Goal: Task Accomplishment & Management: Complete application form

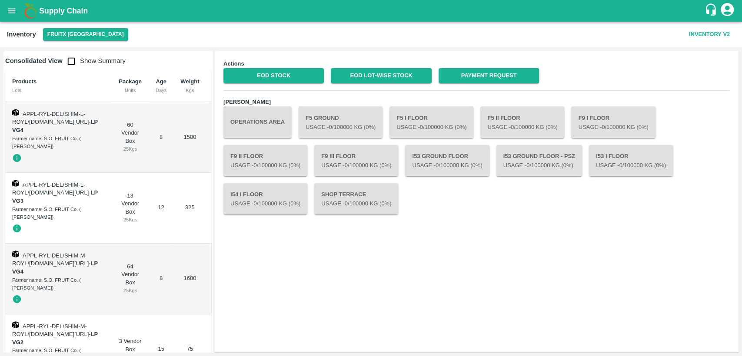
scroll to position [3938, 0]
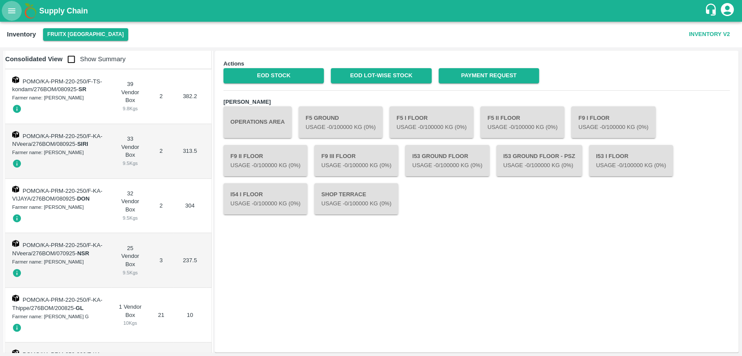
click at [12, 19] on button "open drawer" at bounding box center [12, 11] width 20 height 20
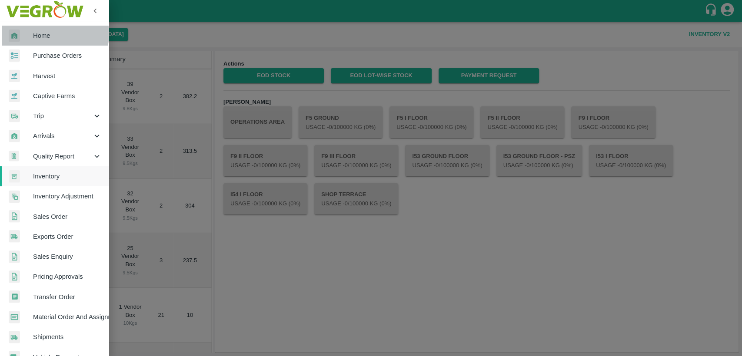
click at [51, 34] on span "Home" at bounding box center [67, 36] width 69 height 10
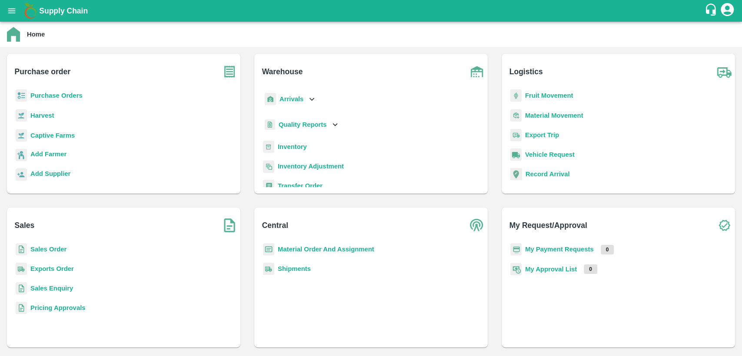
click at [297, 148] on b "Inventory" at bounding box center [292, 146] width 29 height 7
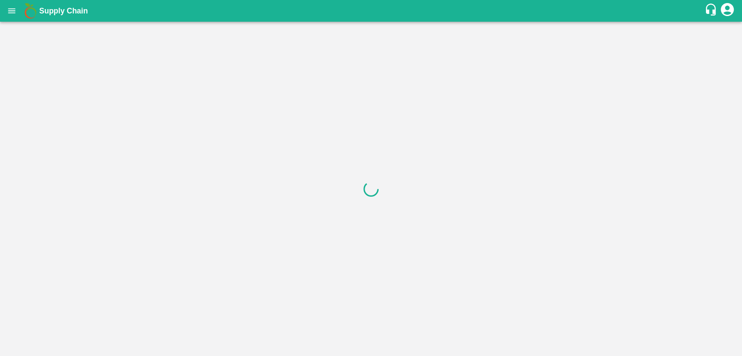
click at [15, 6] on icon "open drawer" at bounding box center [12, 11] width 10 height 10
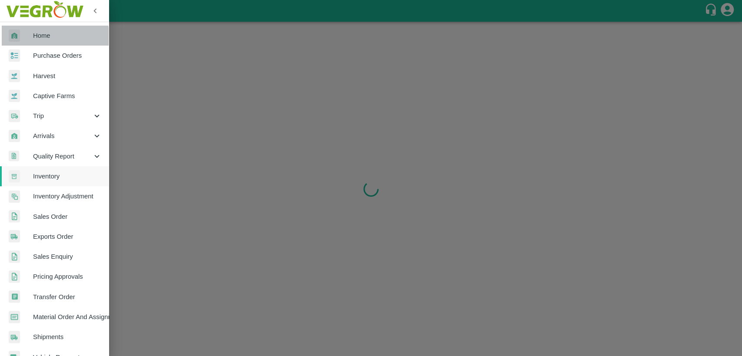
click at [55, 37] on span "Home" at bounding box center [67, 36] width 69 height 10
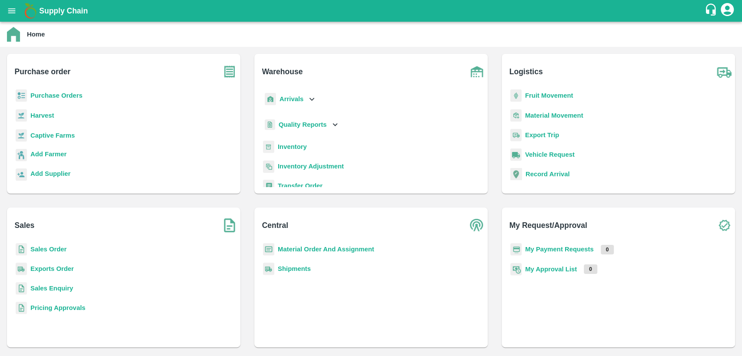
drag, startPoint x: 288, startPoint y: 250, endPoint x: 282, endPoint y: 225, distance: 25.6
click at [288, 249] on b "Material Order And Assignment" at bounding box center [326, 249] width 96 height 7
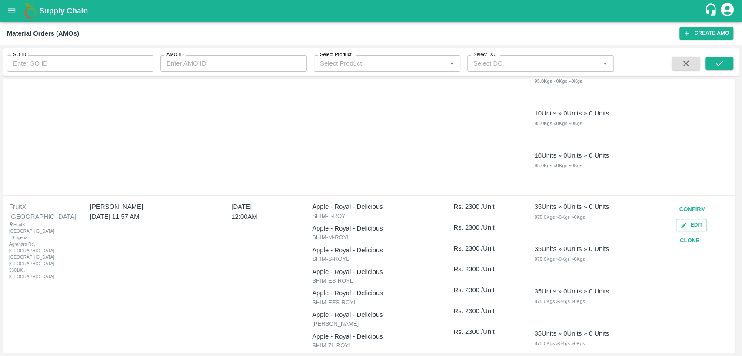
scroll to position [531, 0]
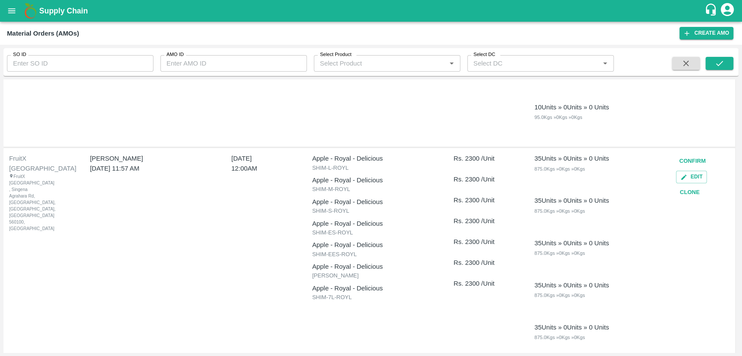
click at [689, 195] on button "Clone" at bounding box center [690, 192] width 28 height 15
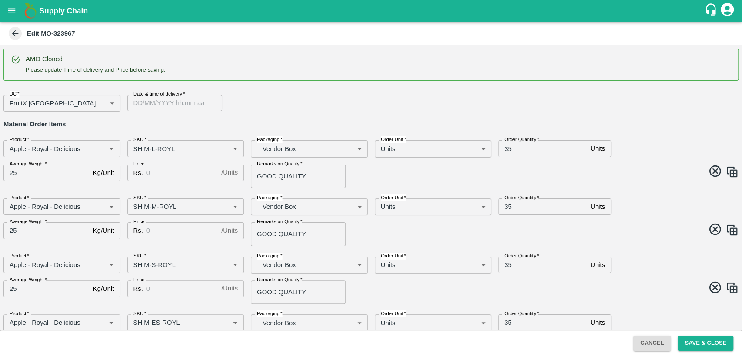
click at [680, 108] on div "DC   * FruitX [GEOGRAPHIC_DATA] 147 DC Date & time of delivery   * Date & time …" at bounding box center [368, 100] width 742 height 24
click at [15, 33] on icon at bounding box center [15, 33] width 7 height 7
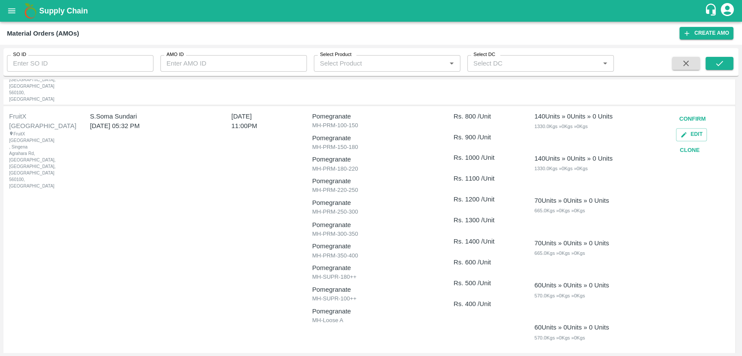
scroll to position [965, 0]
click at [696, 142] on button "Clone" at bounding box center [690, 149] width 28 height 15
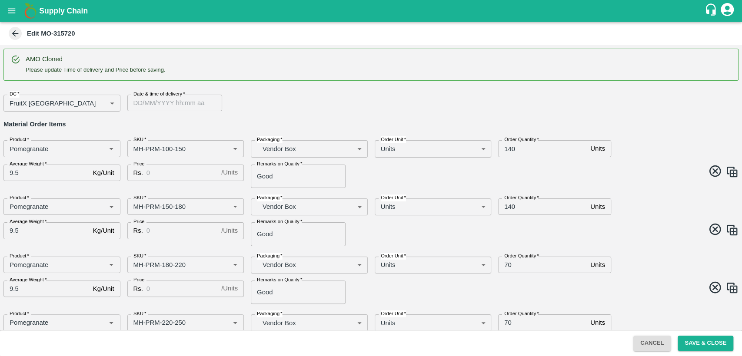
type input "DD/MM/YYYY hh:mm aa"
click at [145, 105] on input "DD/MM/YYYY hh:mm aa" at bounding box center [171, 103] width 89 height 17
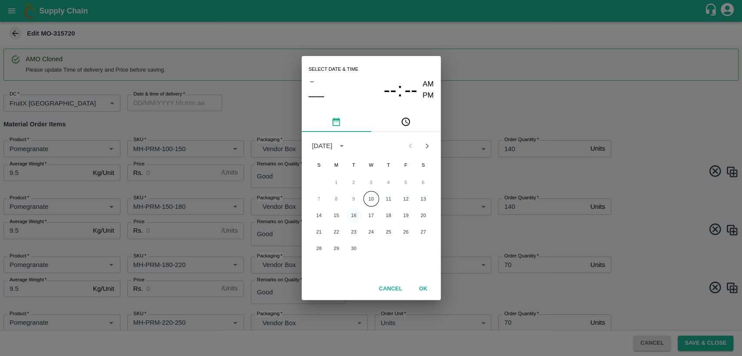
click at [355, 216] on button "16" at bounding box center [354, 216] width 16 height 16
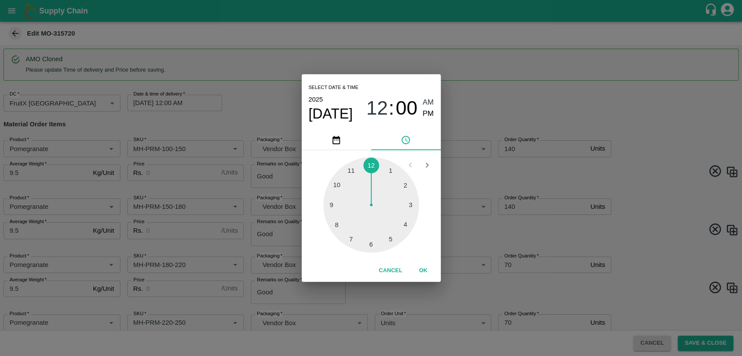
click at [354, 174] on div at bounding box center [371, 205] width 96 height 96
click at [430, 115] on span "PM" at bounding box center [427, 114] width 11 height 12
type input "[DATE] 11:00 PM"
click at [420, 272] on button "OK" at bounding box center [423, 270] width 28 height 15
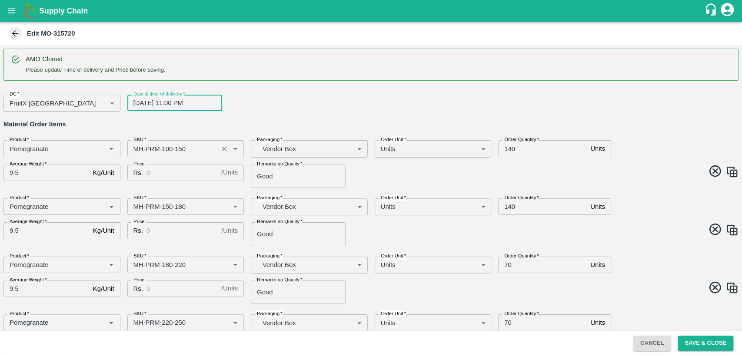
click at [136, 146] on input "SKU   *" at bounding box center [173, 148] width 86 height 11
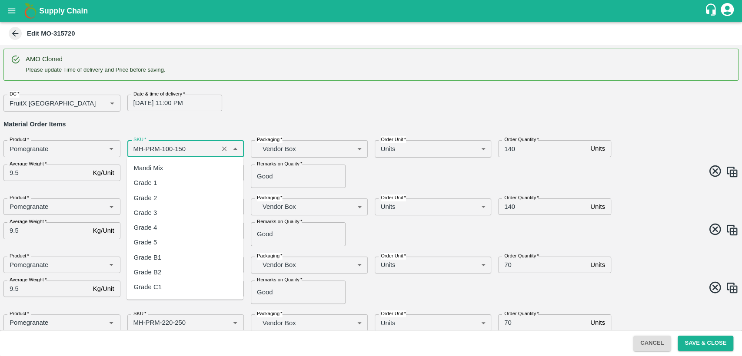
scroll to position [472, 0]
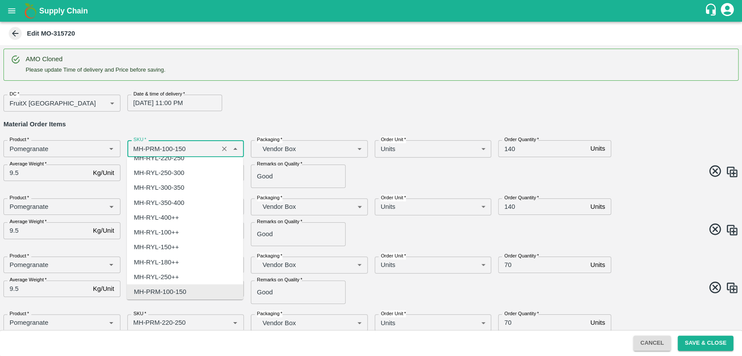
click at [136, 147] on input "SKU   *" at bounding box center [173, 148] width 86 height 11
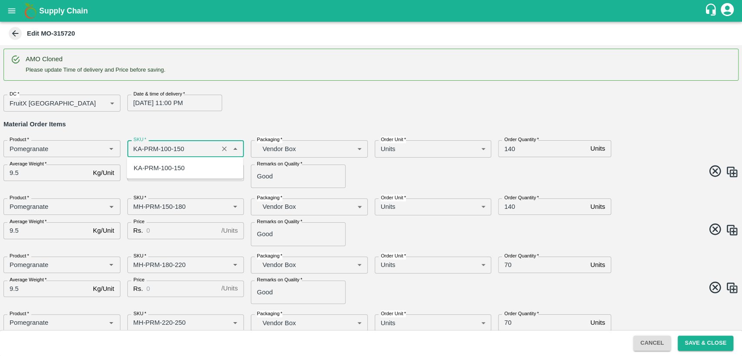
click at [152, 162] on div "KA-PRM-100-150" at bounding box center [185, 168] width 116 height 15
type input "KA-PRM-100-150"
click at [139, 206] on input "SKU   *" at bounding box center [173, 206] width 86 height 11
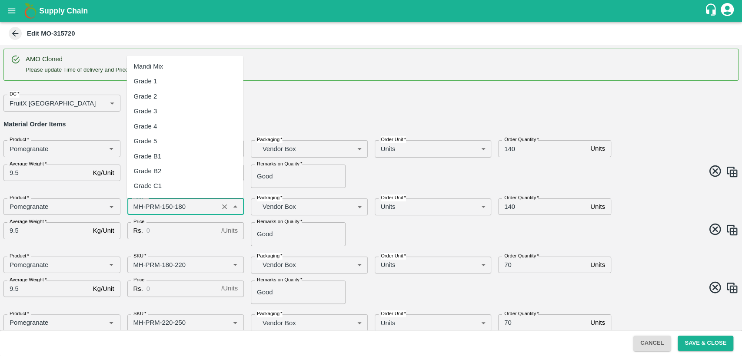
scroll to position [517, 0]
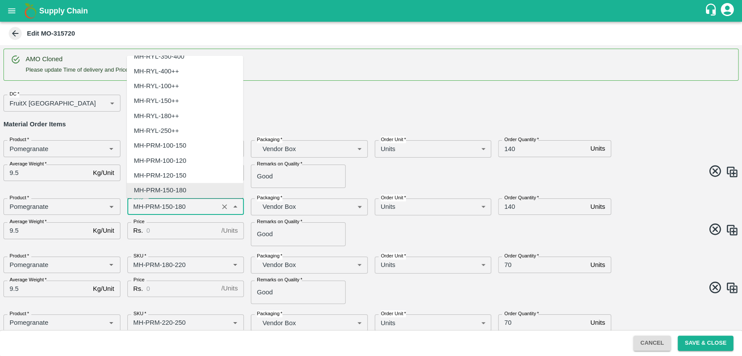
click at [139, 206] on input "SKU   *" at bounding box center [173, 206] width 86 height 11
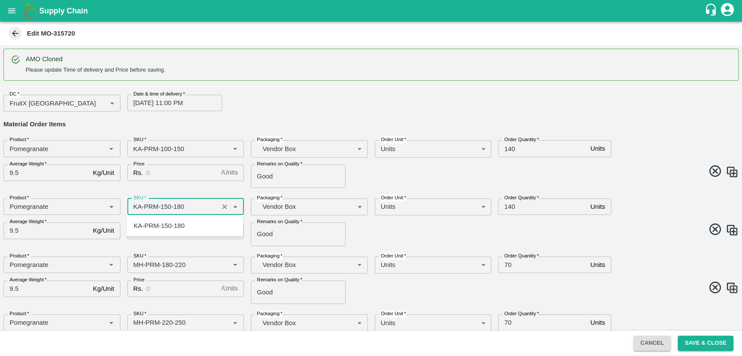
click at [151, 228] on div "KA-PRM-150-180" at bounding box center [159, 226] width 51 height 10
type input "KA-PRM-150-180"
click at [153, 172] on input "Price" at bounding box center [181, 173] width 71 height 17
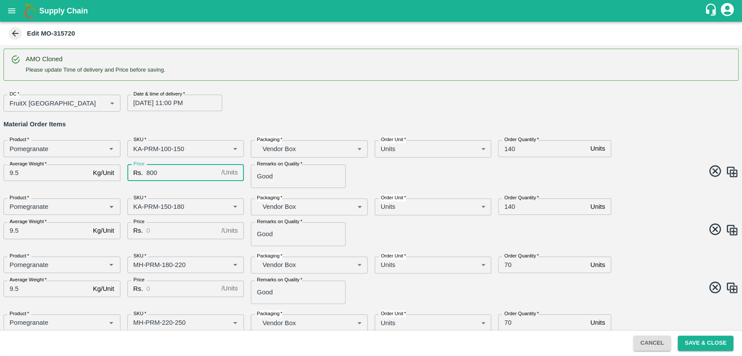
type input "800"
click at [158, 234] on input "Price" at bounding box center [181, 230] width 71 height 17
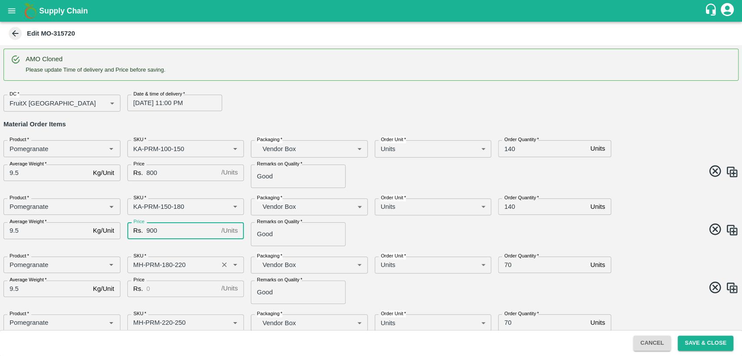
type input "900"
click at [137, 266] on input "SKU   *" at bounding box center [173, 264] width 86 height 11
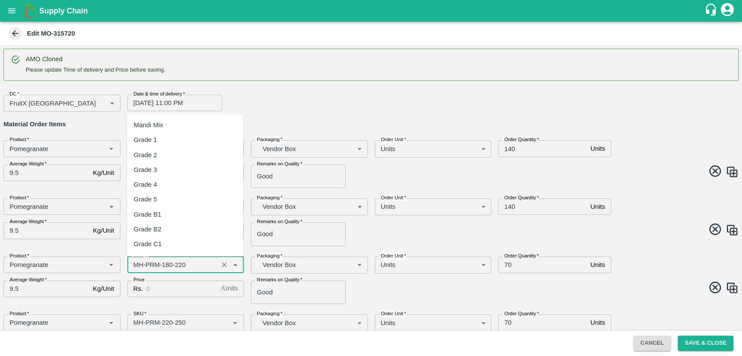
scroll to position [531, 0]
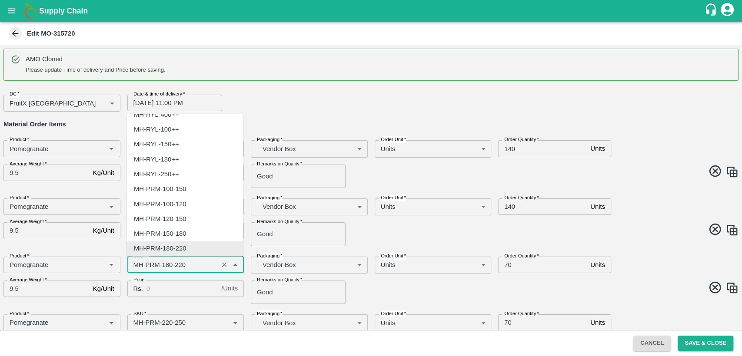
click at [137, 262] on input "SKU   *" at bounding box center [173, 264] width 86 height 11
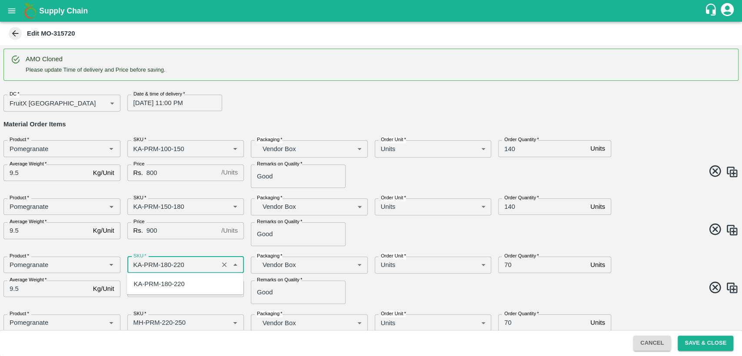
click at [150, 287] on div "KA-PRM-180-220" at bounding box center [159, 284] width 51 height 10
type input "KA-PRM-180-220"
click at [150, 288] on input "Price" at bounding box center [181, 289] width 71 height 17
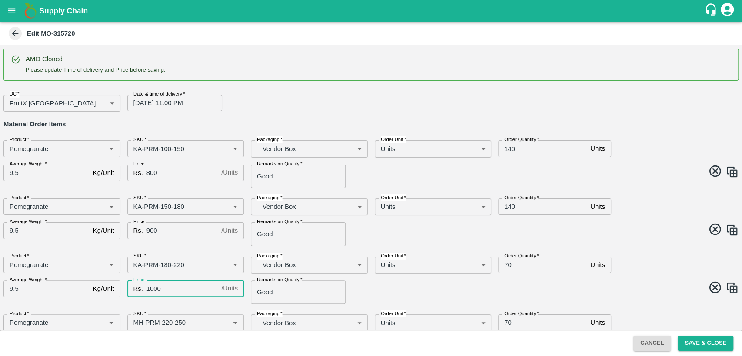
type input "1000"
click at [179, 303] on div "Price Rs. 1000 / Units Price" at bounding box center [182, 289] width 124 height 30
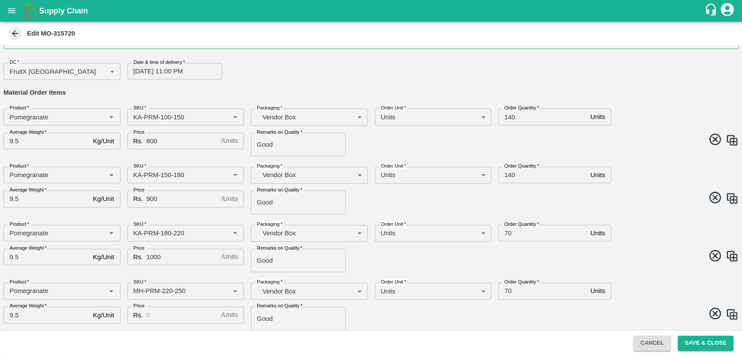
scroll to position [48, 0]
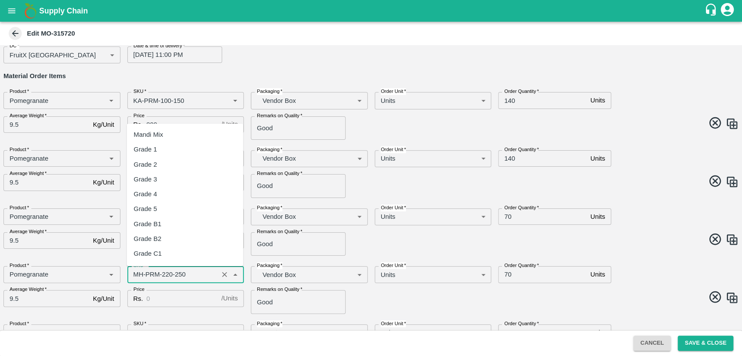
click at [138, 275] on input "SKU   *" at bounding box center [173, 274] width 86 height 11
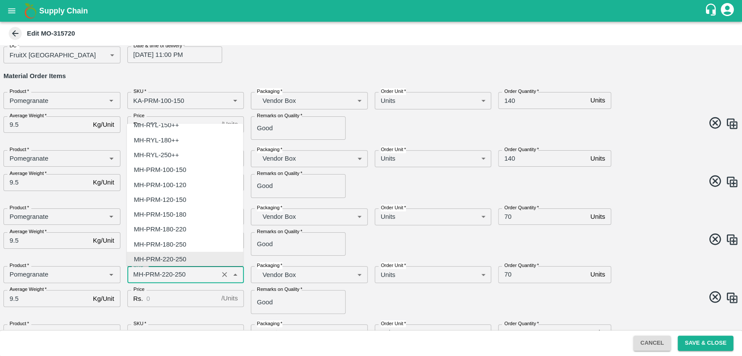
click at [138, 275] on input "SKU   *" at bounding box center [173, 274] width 86 height 11
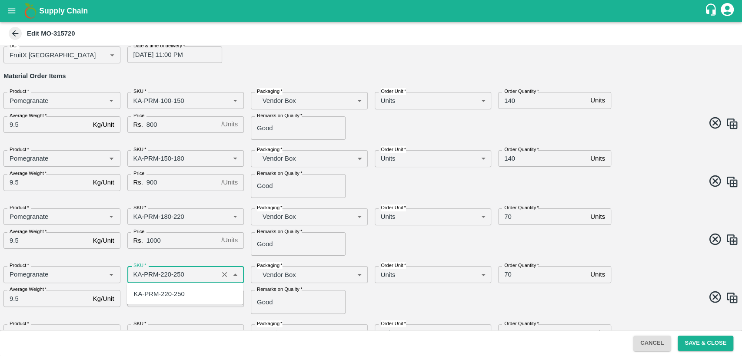
click at [155, 294] on div "KA-PRM-220-250" at bounding box center [159, 294] width 51 height 10
type input "KA-PRM-220-250"
click at [156, 298] on input "Price" at bounding box center [181, 298] width 71 height 17
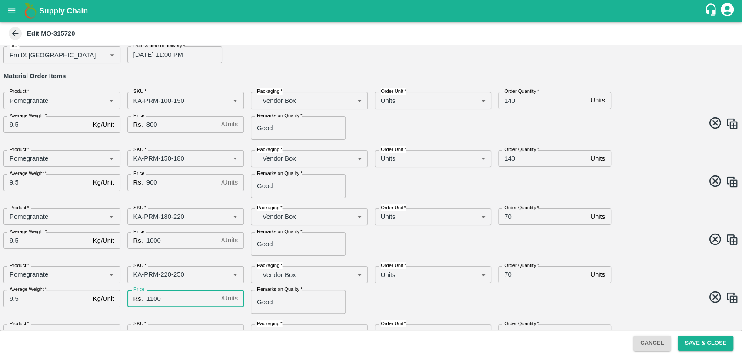
type input "1100"
click at [368, 298] on span at bounding box center [553, 298] width 371 height 17
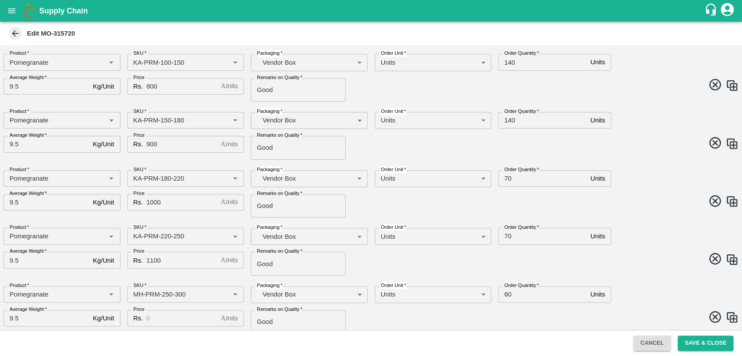
scroll to position [145, 0]
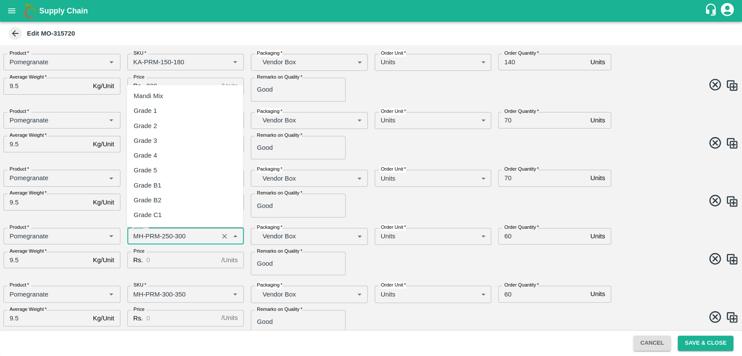
click at [136, 236] on input "SKU   *" at bounding box center [173, 236] width 86 height 11
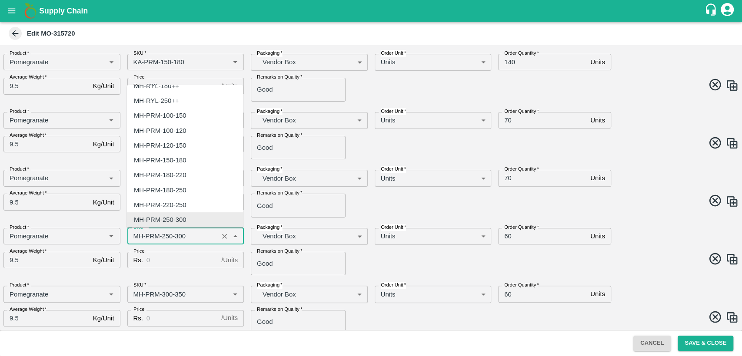
click at [136, 236] on input "SKU   *" at bounding box center [173, 236] width 86 height 11
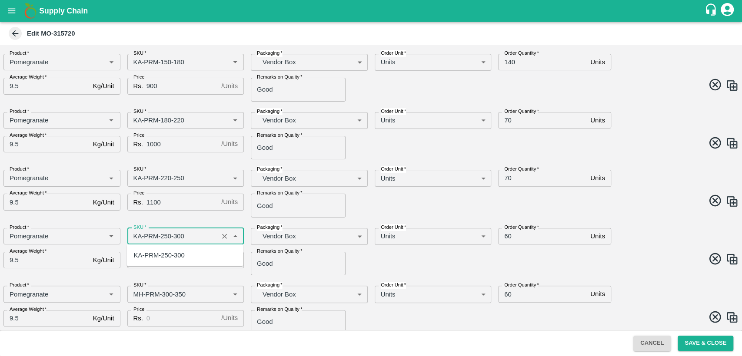
click at [196, 255] on div "KA-PRM-250-300" at bounding box center [185, 255] width 116 height 15
type input "KA-PRM-250-300"
click at [160, 260] on input "Price" at bounding box center [181, 260] width 71 height 17
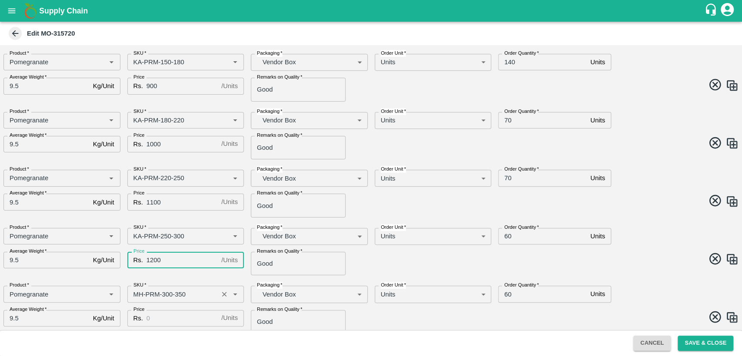
type input "1200"
click at [137, 294] on input "SKU   *" at bounding box center [173, 293] width 86 height 11
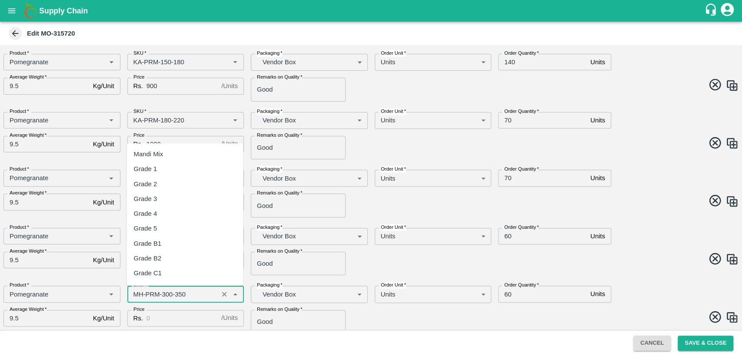
scroll to position [591, 0]
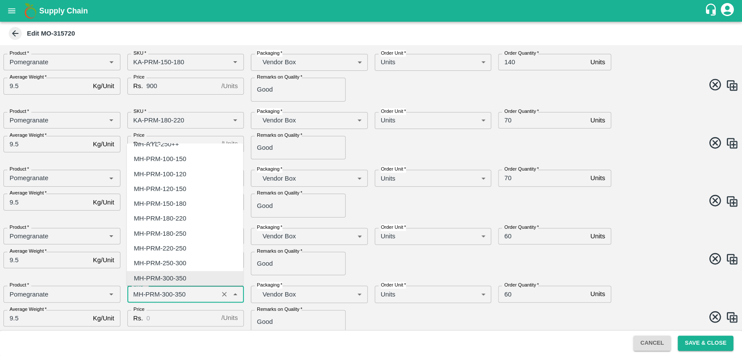
click at [137, 294] on input "SKU   *" at bounding box center [173, 293] width 86 height 11
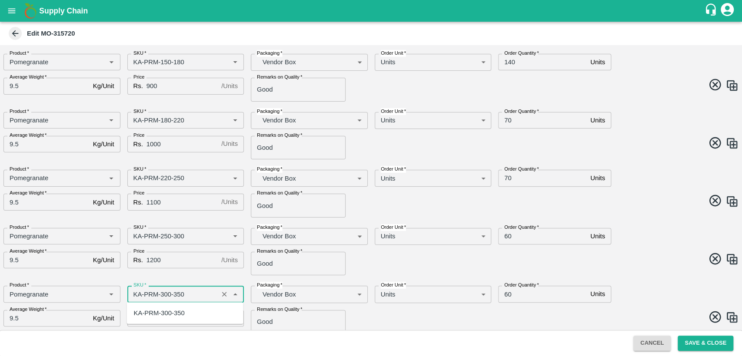
click at [150, 315] on div "KA-PRM-300-350" at bounding box center [159, 313] width 51 height 10
type input "KA-PRM-300-350"
click at [371, 315] on span at bounding box center [553, 318] width 371 height 17
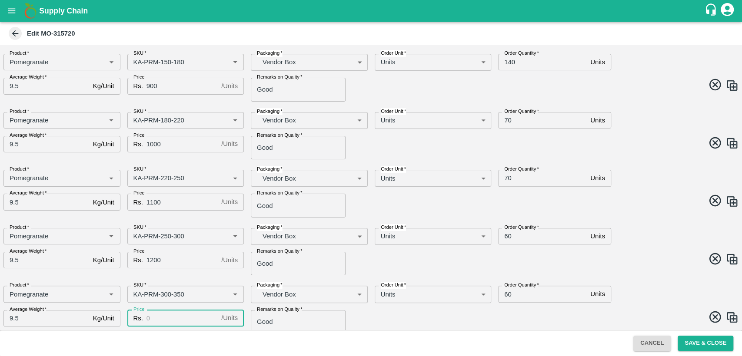
click at [152, 321] on input "Price" at bounding box center [181, 318] width 71 height 17
type input "1300"
click at [404, 327] on div "Product   * Product   * SKU   * SKU   * Packaging   * Vendor Box BOM/276 Packag…" at bounding box center [368, 306] width 742 height 55
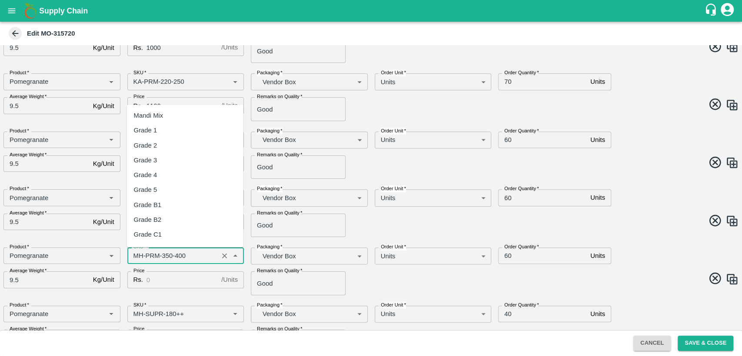
click at [137, 258] on input "SKU   *" at bounding box center [173, 255] width 86 height 11
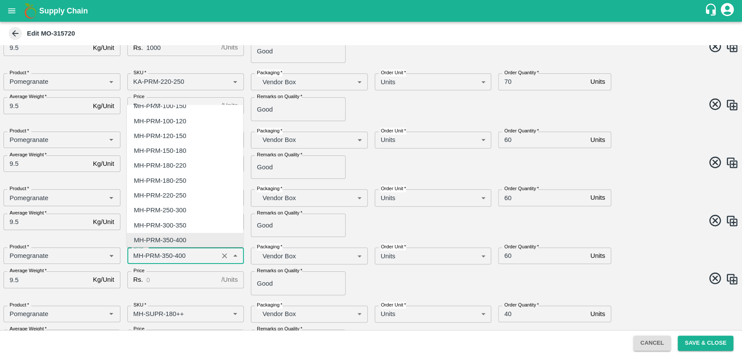
click at [138, 256] on input "SKU   *" at bounding box center [173, 255] width 86 height 11
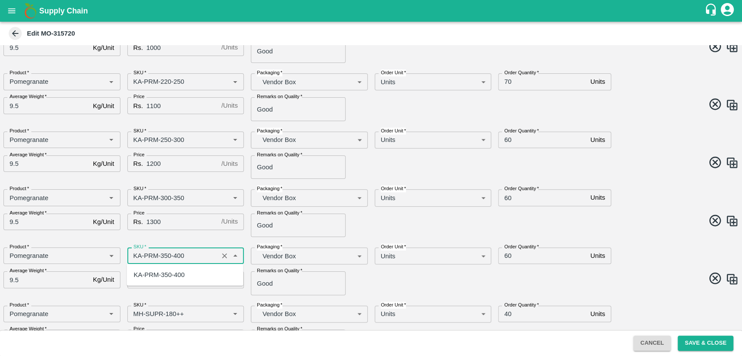
click at [143, 273] on div "KA-PRM-350-400" at bounding box center [159, 275] width 51 height 10
type input "KA-PRM-350-400"
click at [164, 282] on input "Price" at bounding box center [181, 280] width 71 height 17
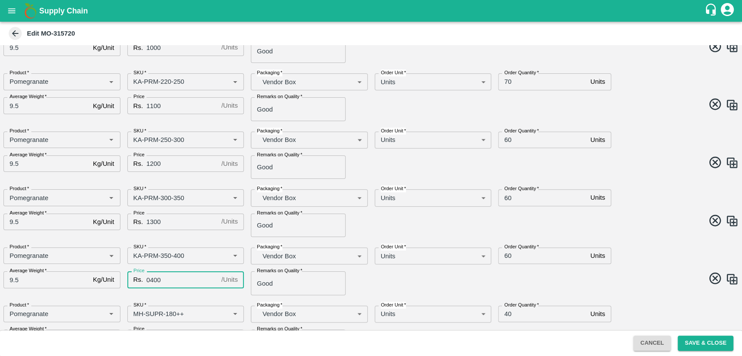
click at [149, 279] on input "0400" at bounding box center [181, 280] width 71 height 17
type input "1400"
click at [169, 294] on div "Price Rs. 1400 / Units Price" at bounding box center [182, 280] width 124 height 30
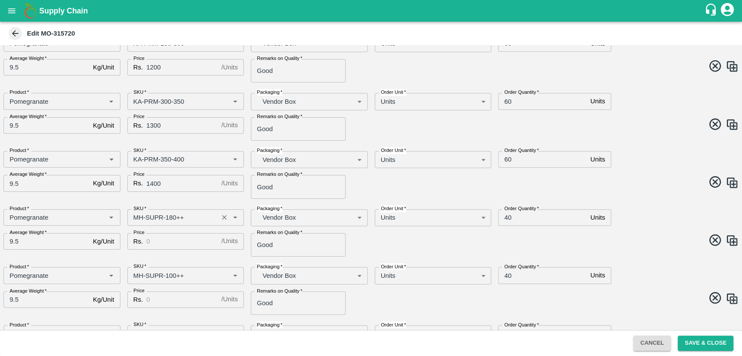
click at [142, 220] on input "SKU   *" at bounding box center [173, 217] width 86 height 11
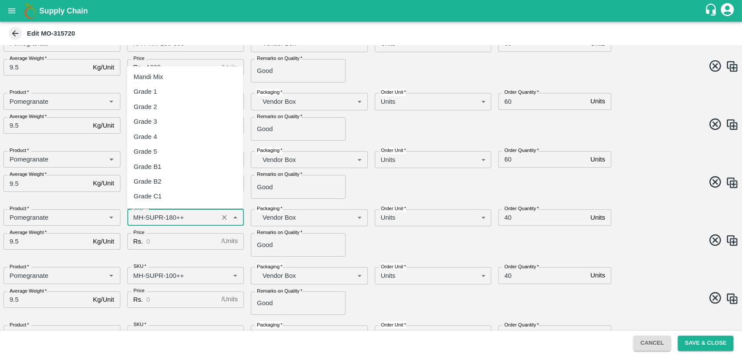
scroll to position [889, 0]
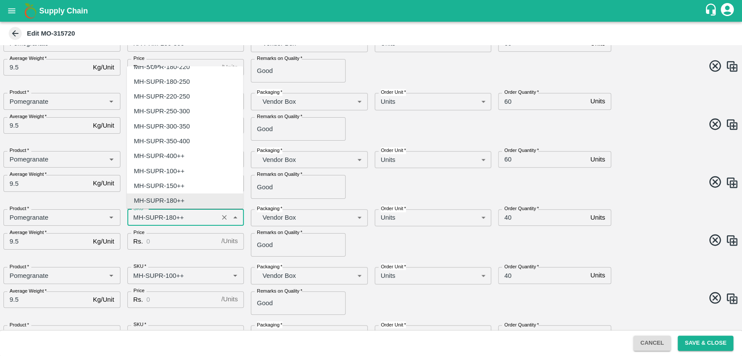
click at [139, 220] on input "SKU   *" at bounding box center [173, 217] width 86 height 11
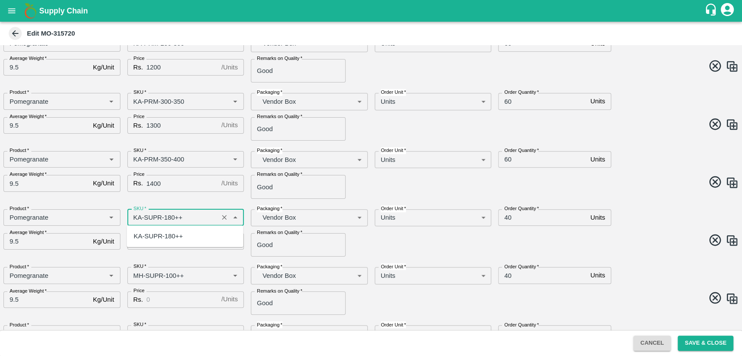
click at [149, 238] on div "KA-SUPR-180++" at bounding box center [158, 237] width 49 height 10
type input "KA-SUPR-180++"
click at [167, 241] on input "Price" at bounding box center [181, 241] width 71 height 17
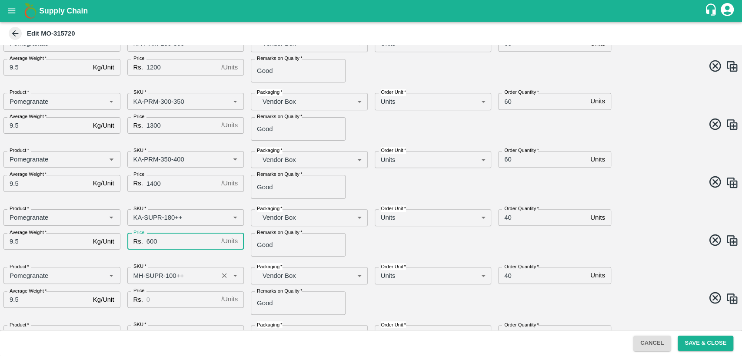
type input "600"
click at [139, 279] on input "SKU   *" at bounding box center [173, 275] width 86 height 11
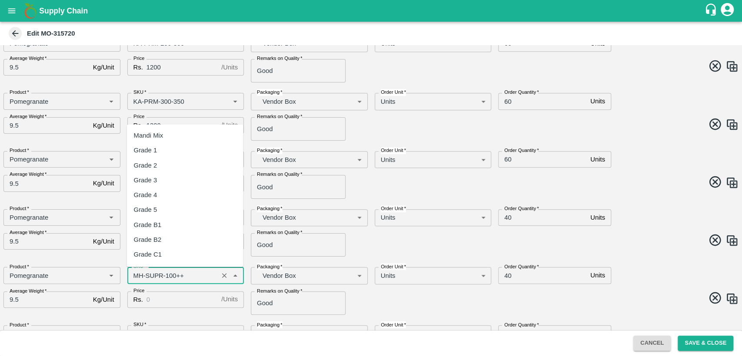
scroll to position [858, 0]
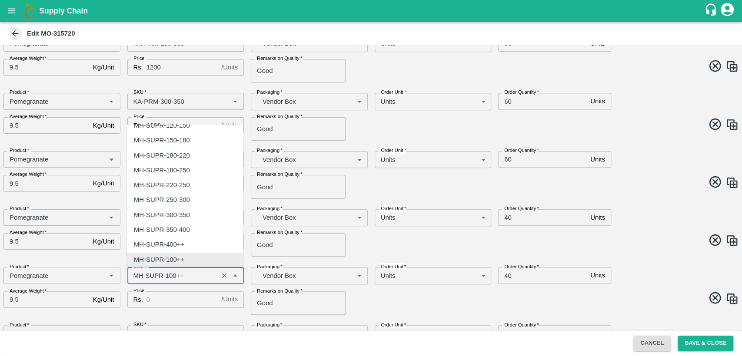
click at [138, 276] on input "SKU   *" at bounding box center [173, 275] width 86 height 11
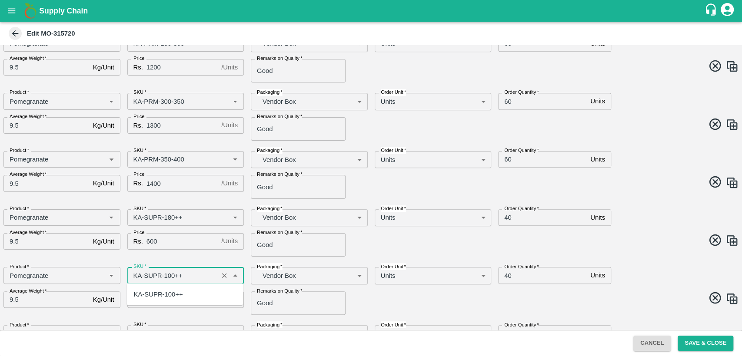
click at [172, 291] on div "KA-SUPR-100++" at bounding box center [158, 294] width 49 height 10
type input "KA-SUPR-100++"
click at [163, 295] on input "Price" at bounding box center [181, 299] width 71 height 17
type input "500"
click at [410, 289] on div "Product   * Product   * SKU   * SKU   * Packaging   * Vendor Box BOM/276 Packag…" at bounding box center [368, 287] width 742 height 55
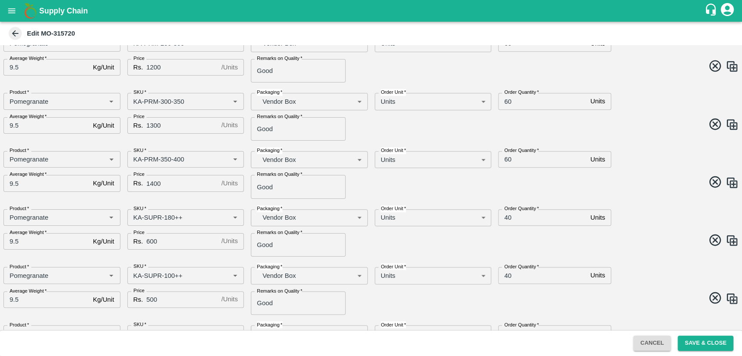
scroll to position [384, 0]
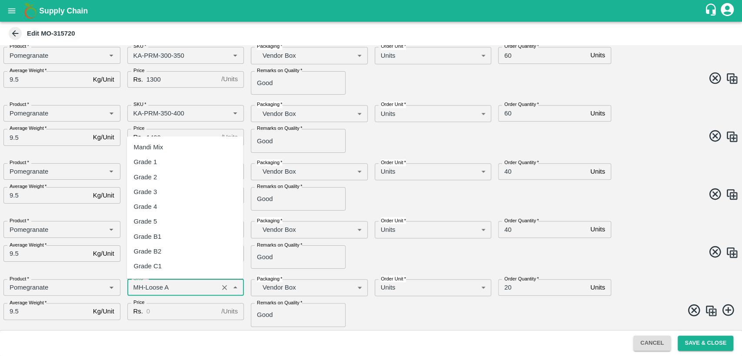
click at [139, 285] on input "SKU   *" at bounding box center [173, 287] width 86 height 11
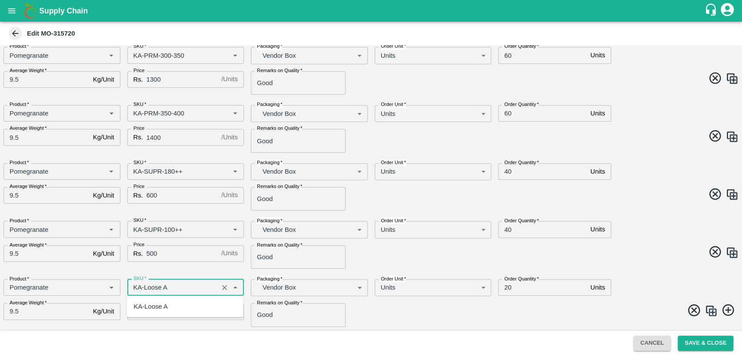
click at [146, 309] on div "KA-Loose A" at bounding box center [151, 307] width 34 height 10
type input "KA-Loose A"
click at [164, 308] on input "Price" at bounding box center [181, 311] width 71 height 17
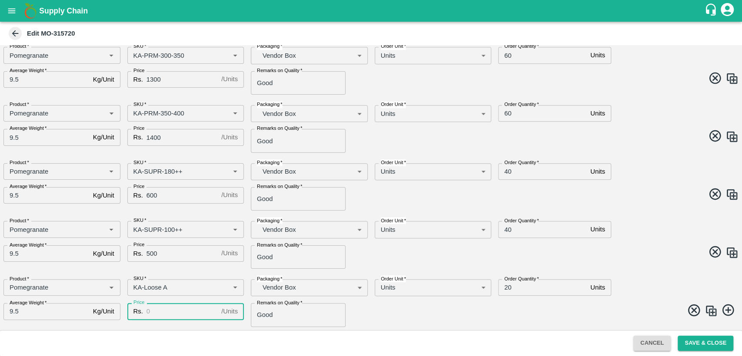
type input "1"
type input "400"
click at [642, 293] on div "Order Quantity   * 20 Units Order Quantity" at bounding box center [583, 284] width 185 height 24
click at [712, 311] on img at bounding box center [710, 311] width 13 height 13
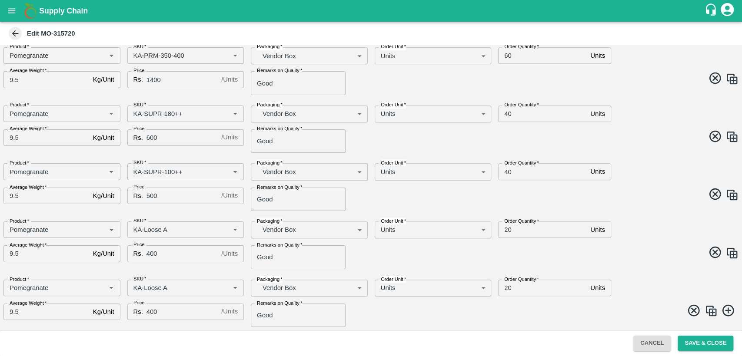
click at [712, 307] on img at bounding box center [710, 311] width 13 height 13
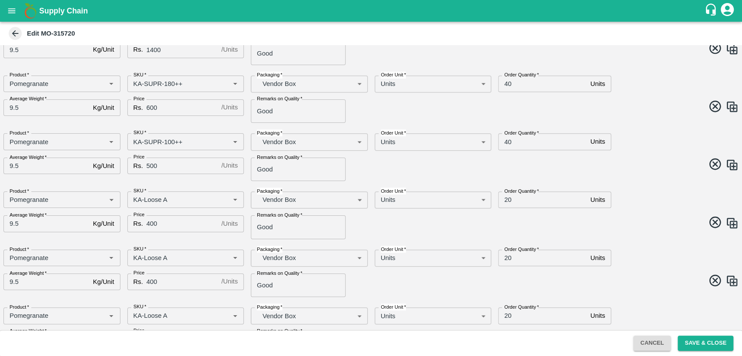
scroll to position [500, 0]
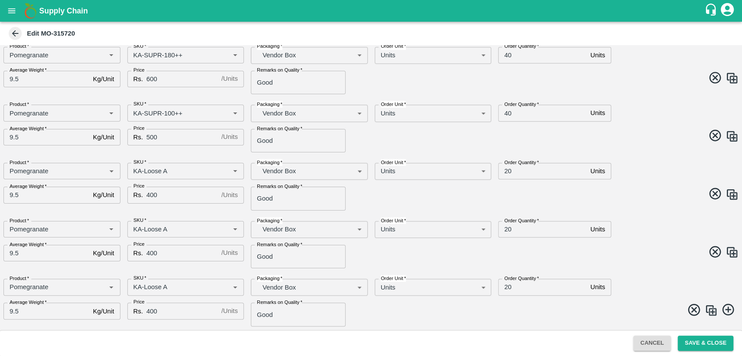
click at [713, 309] on img at bounding box center [710, 310] width 13 height 13
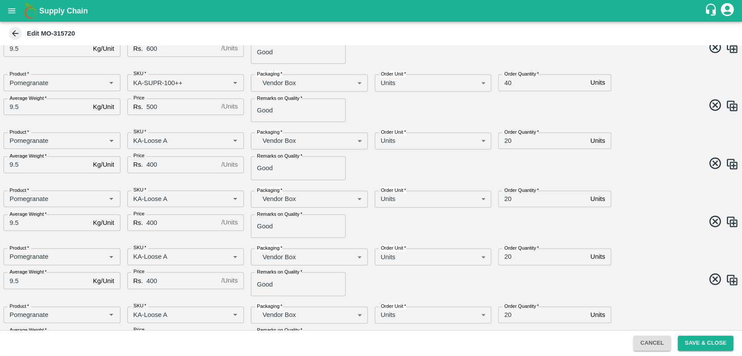
scroll to position [558, 0]
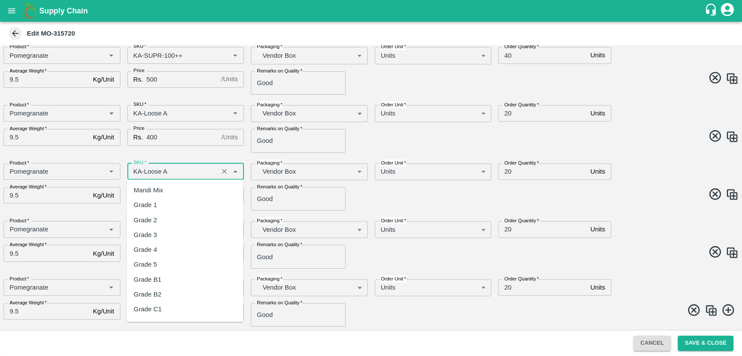
click at [180, 167] on input "SKU   *" at bounding box center [173, 171] width 86 height 11
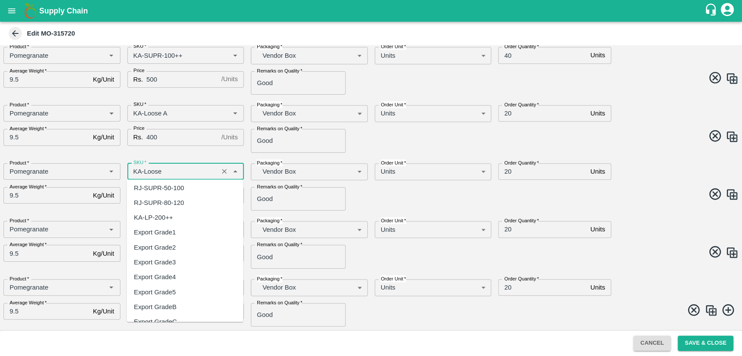
scroll to position [0, 0]
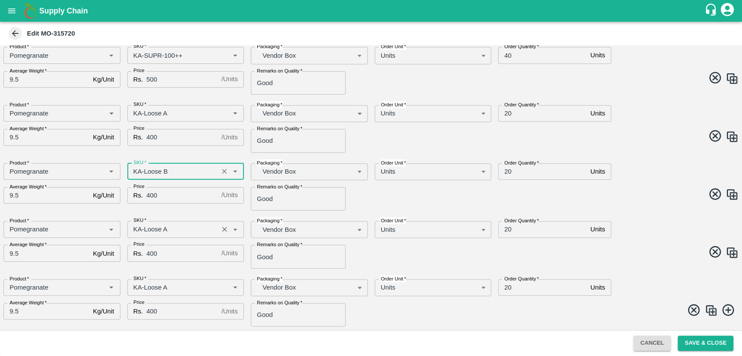
type input "KA-Loose B"
click at [179, 229] on input "SKU   *" at bounding box center [173, 229] width 86 height 11
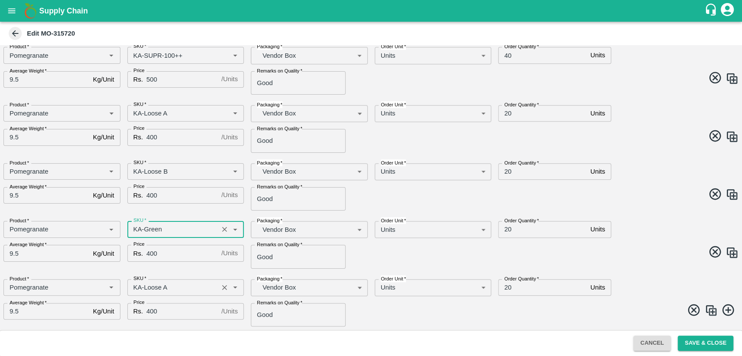
type input "KA-Green"
click at [185, 289] on input "SKU   *" at bounding box center [173, 287] width 86 height 11
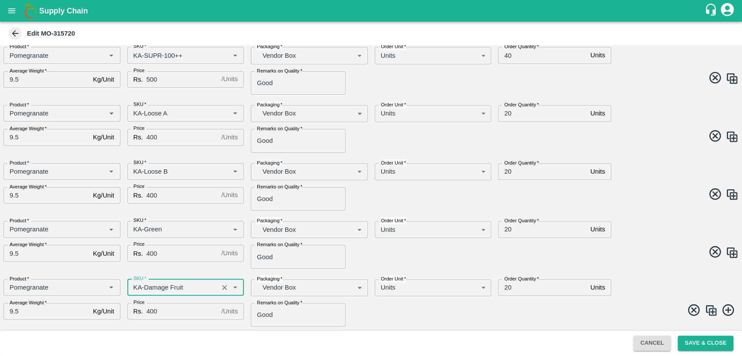
type input "KA-Damage Fruit"
click at [650, 172] on div "Order Quantity   * 20 Units Order Quantity" at bounding box center [583, 168] width 185 height 24
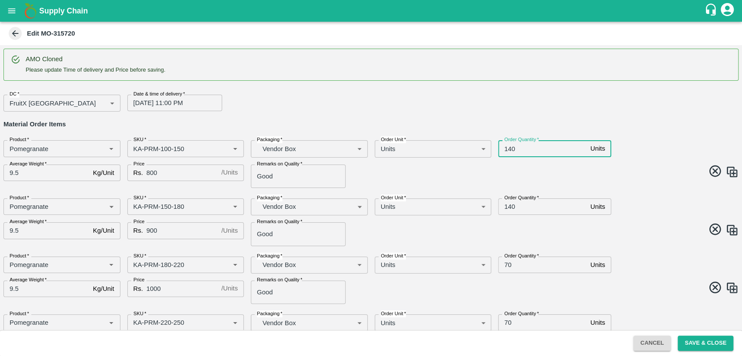
click at [507, 147] on input "140" at bounding box center [542, 148] width 89 height 17
type input "60"
click at [504, 208] on input "140" at bounding box center [542, 207] width 89 height 17
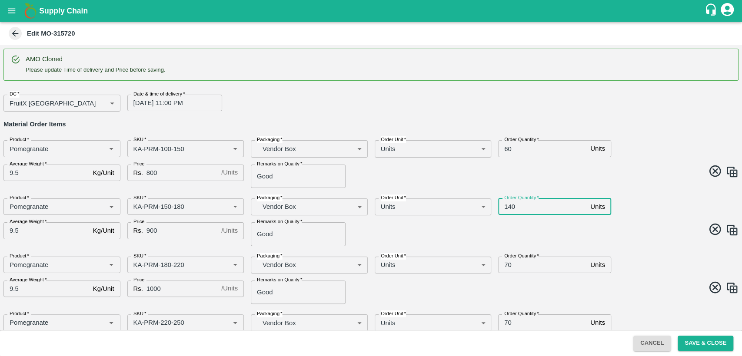
click at [504, 208] on input "140" at bounding box center [542, 207] width 89 height 17
type input "60"
click at [519, 227] on span at bounding box center [553, 230] width 371 height 17
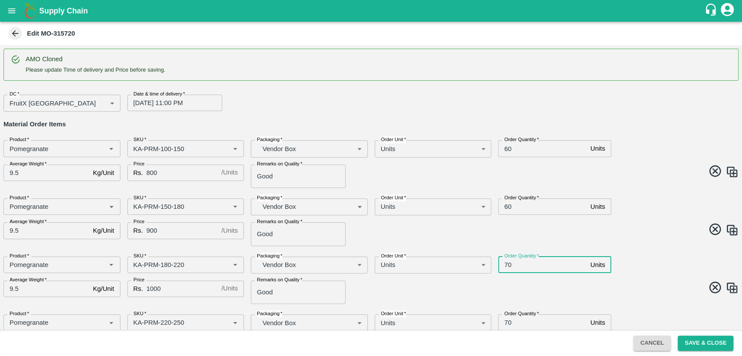
click at [506, 264] on input "70" at bounding box center [542, 265] width 89 height 17
type input "50"
click at [530, 296] on span at bounding box center [553, 289] width 371 height 17
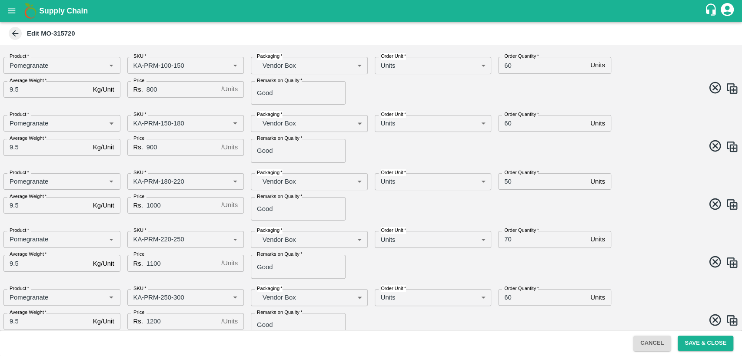
scroll to position [96, 0]
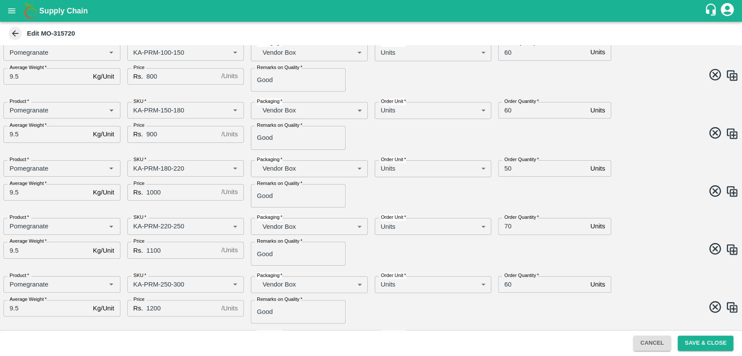
click at [505, 225] on input "70" at bounding box center [542, 226] width 89 height 17
type input "50"
click at [521, 247] on span at bounding box center [553, 250] width 371 height 17
click at [507, 282] on input "60" at bounding box center [542, 284] width 89 height 17
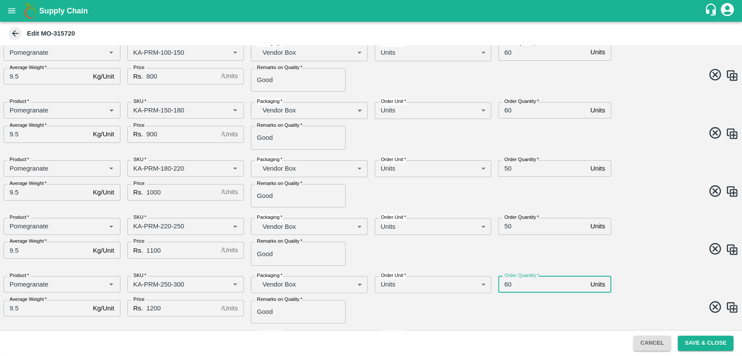
click at [507, 282] on input "60" at bounding box center [542, 284] width 89 height 17
type input "40"
click at [624, 241] on div "Product   * Product   * SKU   * SKU   * Packaging   * Vendor Box BOM/276 Packag…" at bounding box center [368, 238] width 742 height 55
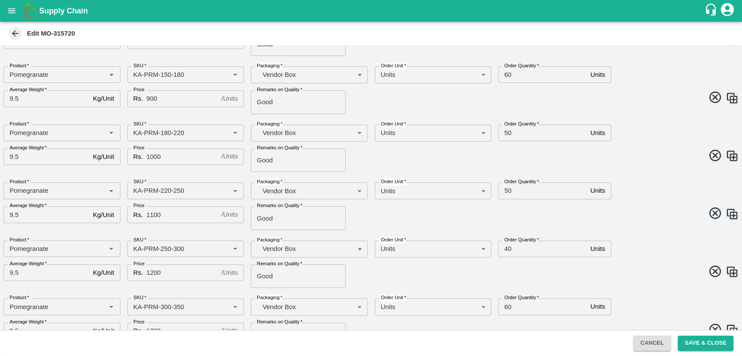
scroll to position [145, 0]
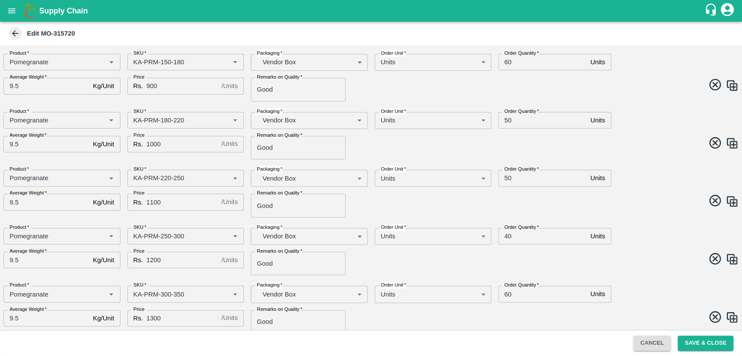
click at [507, 289] on input "60" at bounding box center [542, 294] width 89 height 17
type input "40"
click at [616, 259] on span at bounding box center [553, 260] width 371 height 17
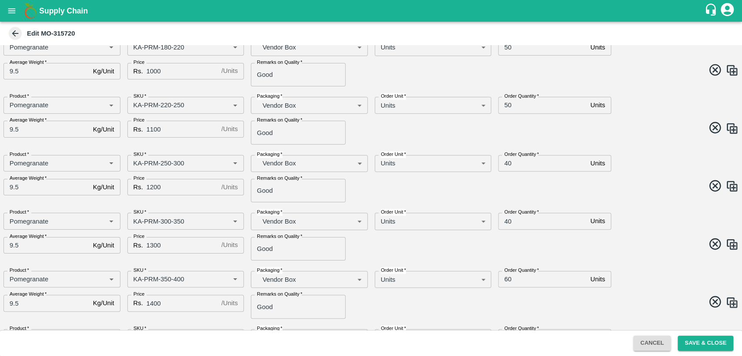
scroll to position [241, 0]
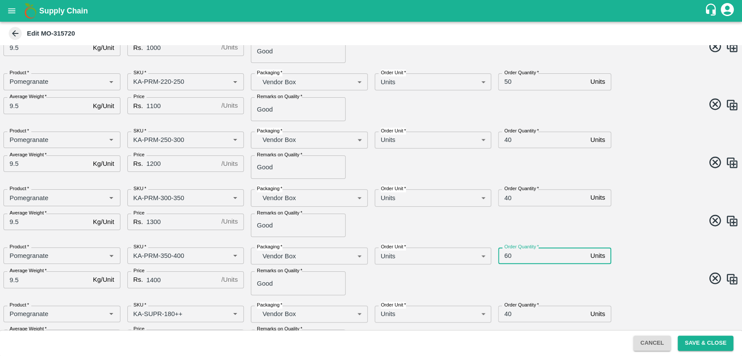
click at [507, 255] on input "60" at bounding box center [542, 256] width 89 height 17
type input "30"
click at [528, 281] on span at bounding box center [553, 280] width 371 height 17
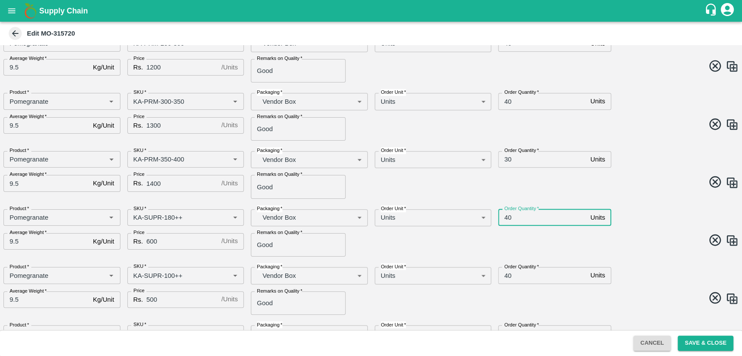
click at [507, 214] on input "40" at bounding box center [542, 217] width 89 height 17
type input "20"
click at [513, 248] on span at bounding box center [553, 241] width 371 height 17
click at [506, 274] on input "40" at bounding box center [542, 275] width 89 height 17
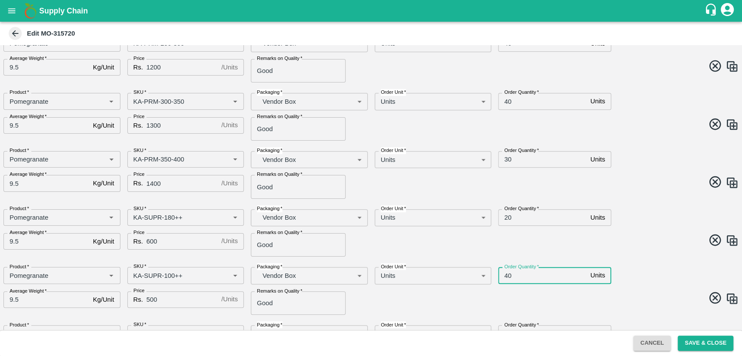
click at [506, 274] on input "40" at bounding box center [542, 275] width 89 height 17
click at [562, 248] on span at bounding box center [553, 241] width 371 height 17
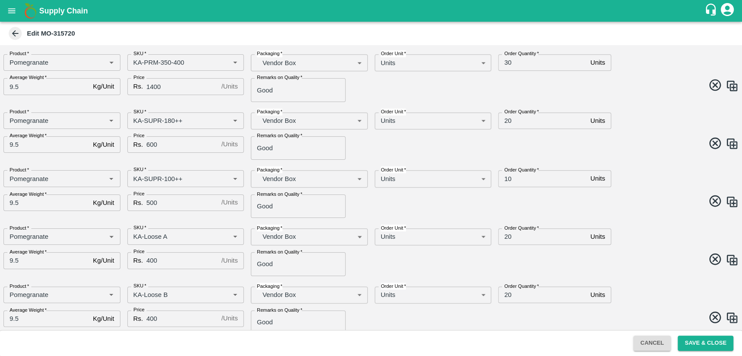
click at [505, 236] on input "20" at bounding box center [542, 236] width 89 height 17
click at [505, 177] on input "10" at bounding box center [542, 178] width 89 height 17
type input "20"
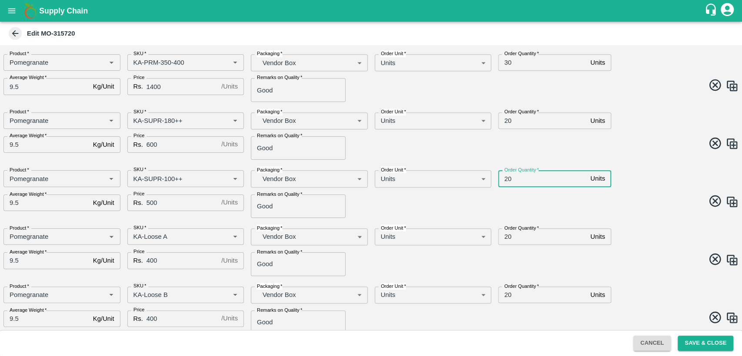
click at [505, 234] on input "20" at bounding box center [542, 236] width 89 height 17
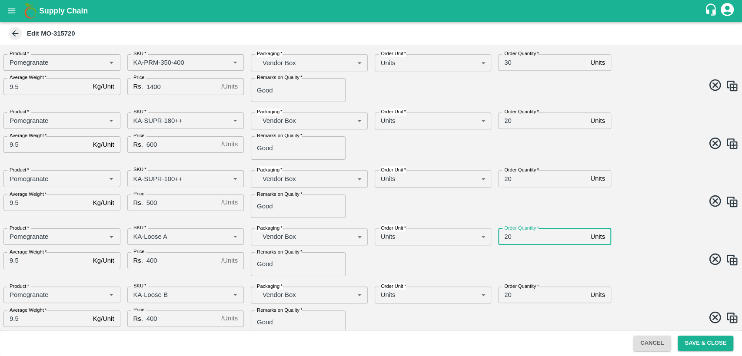
click at [507, 234] on input "20" at bounding box center [542, 236] width 89 height 17
type input "10"
click at [508, 254] on span at bounding box center [553, 260] width 371 height 17
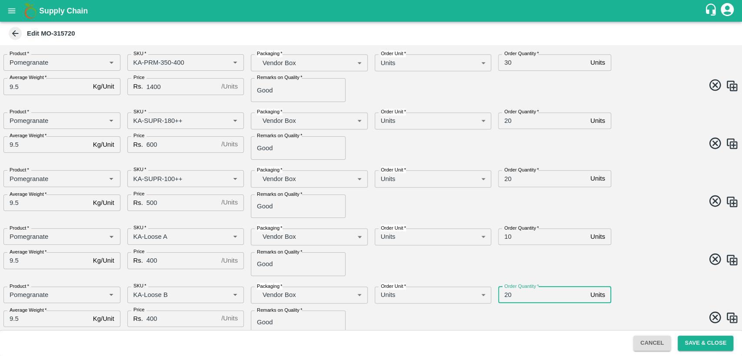
click at [505, 294] on input "20" at bounding box center [542, 295] width 89 height 17
type input "10"
click at [543, 258] on span at bounding box center [553, 260] width 371 height 17
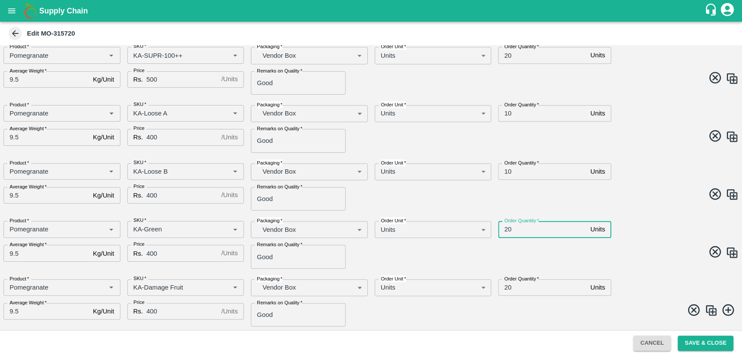
click at [507, 232] on input "20" at bounding box center [542, 229] width 89 height 17
type input "1"
type input "5"
click at [507, 286] on input "20" at bounding box center [542, 287] width 89 height 17
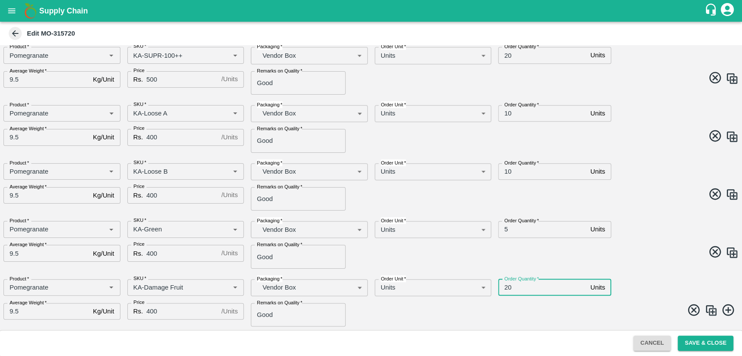
click at [507, 286] on input "20" at bounding box center [542, 287] width 89 height 17
type input "5"
click at [646, 265] on div "Product   * Product   * SKU   * SKU   * Packaging   * Vendor Box BOM/276 Packag…" at bounding box center [368, 241] width 742 height 55
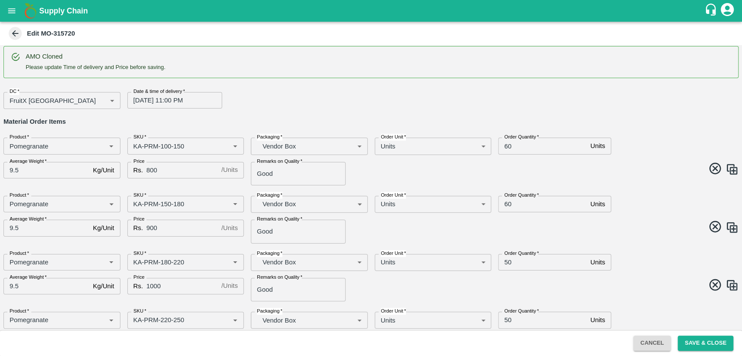
scroll to position [0, 0]
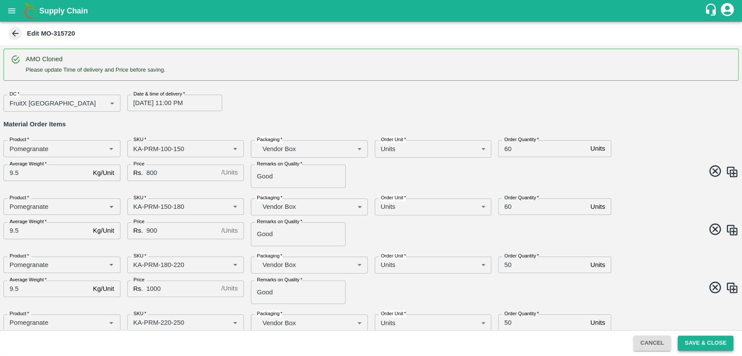
click at [698, 345] on button "Save & Close" at bounding box center [705, 343] width 56 height 15
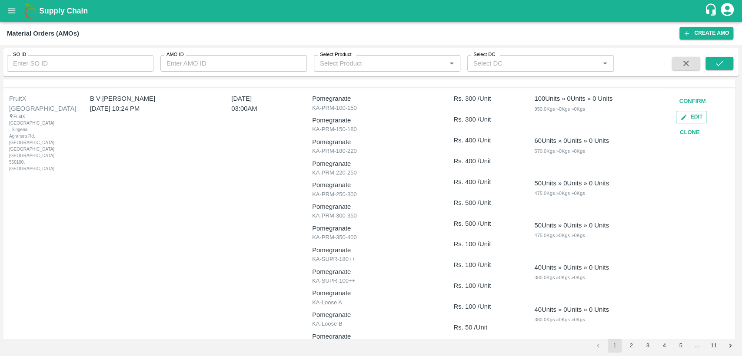
scroll to position [543, 0]
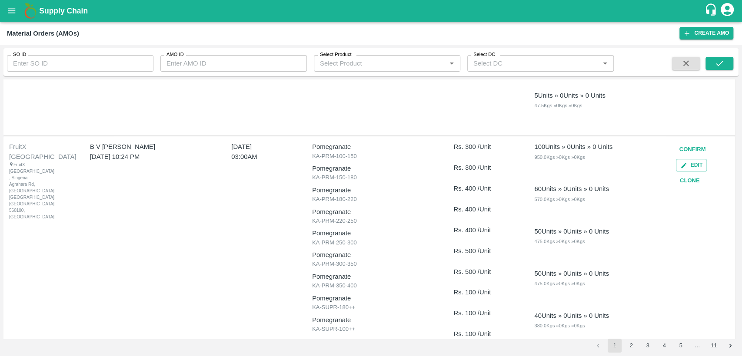
click at [687, 182] on button "Clone" at bounding box center [690, 180] width 28 height 15
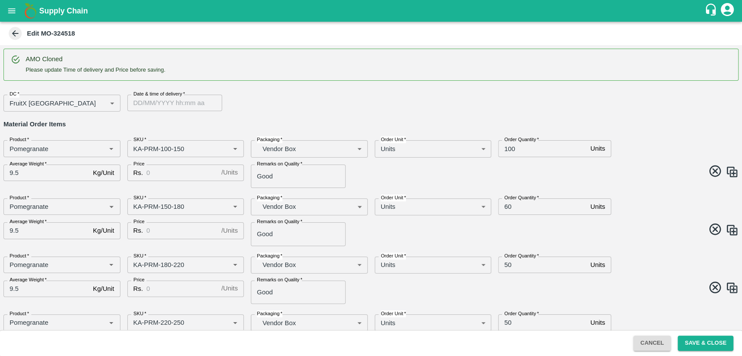
type input "DD/MM/YYYY hh:mm aa"
click at [140, 101] on input "DD/MM/YYYY hh:mm aa" at bounding box center [171, 103] width 89 height 17
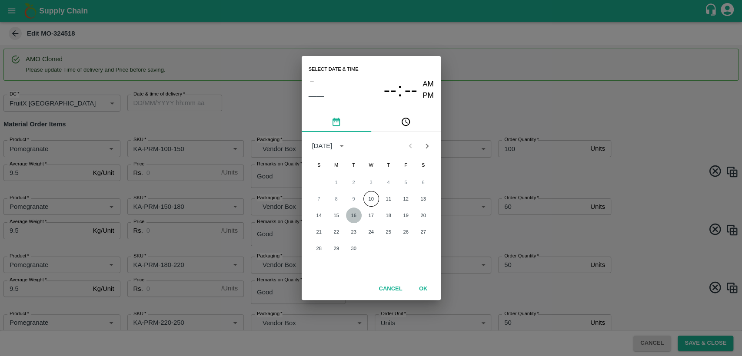
click at [353, 216] on button "16" at bounding box center [354, 216] width 16 height 16
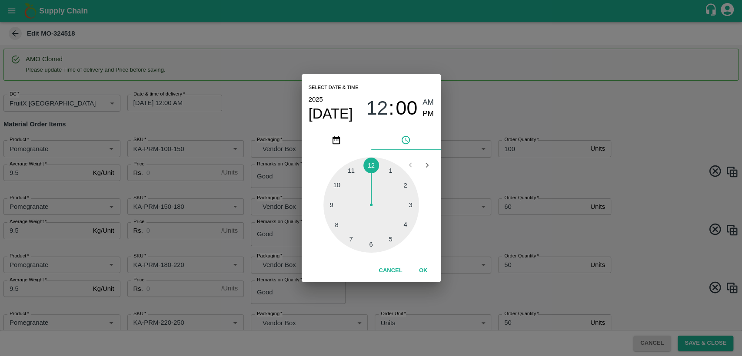
click at [377, 112] on span "12" at bounding box center [377, 108] width 22 height 23
click at [347, 172] on div at bounding box center [371, 205] width 96 height 96
click at [425, 116] on span "PM" at bounding box center [427, 114] width 11 height 12
type input "[DATE] 11:00 PM"
click at [423, 269] on button "OK" at bounding box center [423, 270] width 28 height 15
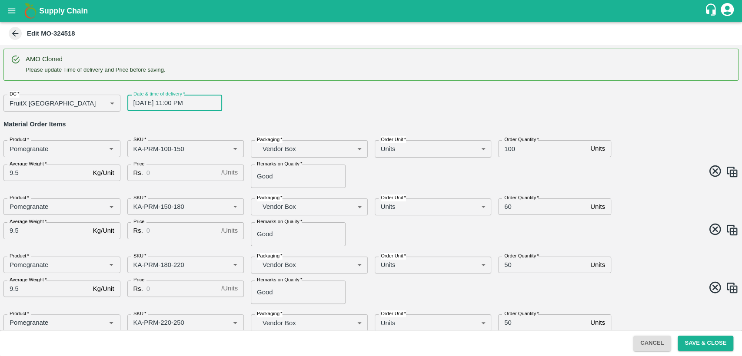
click at [161, 177] on input "Price" at bounding box center [181, 173] width 71 height 17
type input "800"
click at [507, 147] on input "100" at bounding box center [542, 148] width 89 height 17
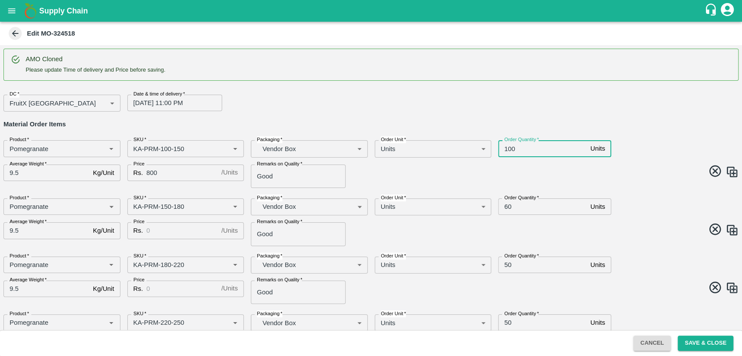
click at [507, 147] on input "100" at bounding box center [542, 148] width 89 height 17
type input "60"
click at [156, 229] on input "Price" at bounding box center [181, 230] width 71 height 17
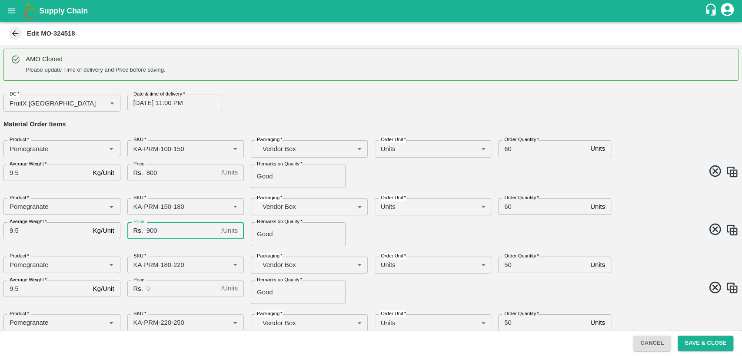
type input "900"
click at [505, 208] on input "60" at bounding box center [542, 207] width 89 height 17
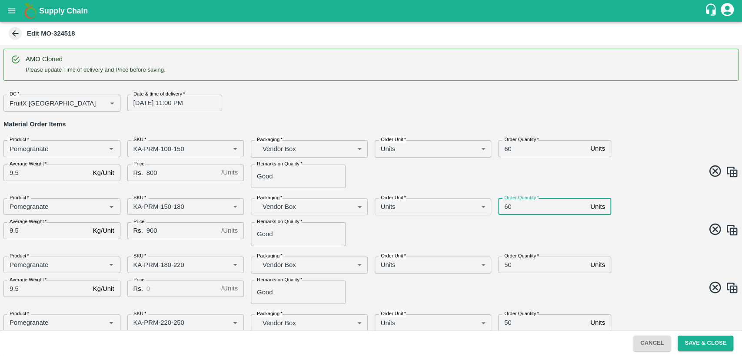
click at [505, 208] on input "60" at bounding box center [542, 207] width 89 height 17
click at [482, 245] on div "Product   * Product   * SKU   * SKU   * Packaging   * Vendor Box BOM/276 Packag…" at bounding box center [368, 219] width 742 height 55
click at [160, 291] on input "Price" at bounding box center [181, 289] width 71 height 17
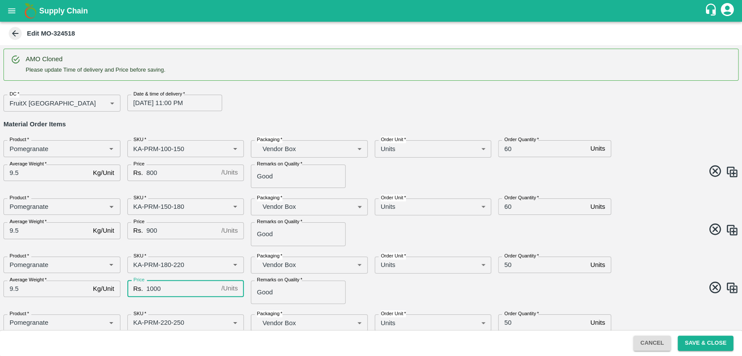
type input "1000"
click at [427, 298] on div "Product   * Product   * SKU   * SKU   * Packaging   * Vendor Box BOM/276 Packag…" at bounding box center [368, 277] width 742 height 55
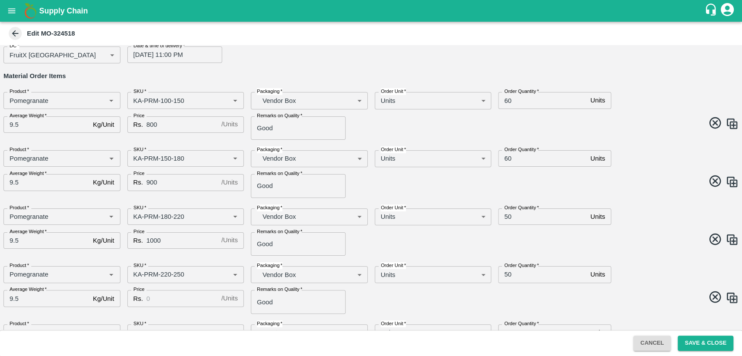
click at [153, 298] on input "Price" at bounding box center [181, 298] width 71 height 17
type input "1100"
click at [369, 298] on span at bounding box center [553, 298] width 371 height 17
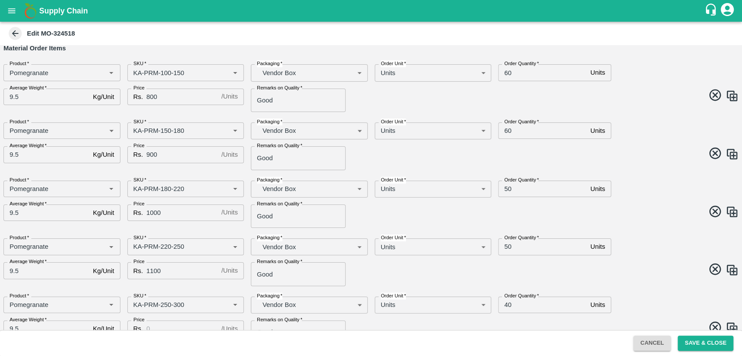
scroll to position [96, 0]
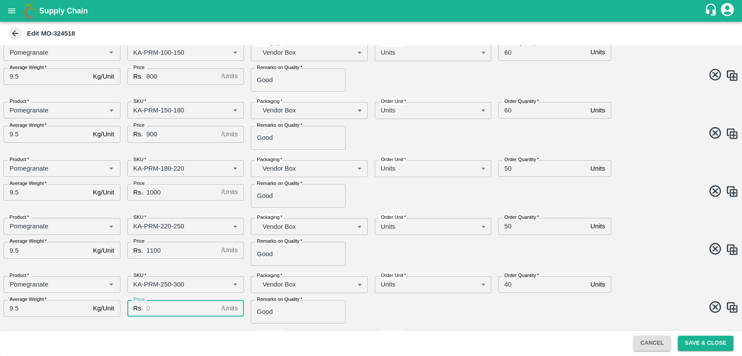
click at [168, 305] on input "Price" at bounding box center [181, 308] width 71 height 17
type input "1200"
click at [383, 303] on span at bounding box center [553, 308] width 371 height 17
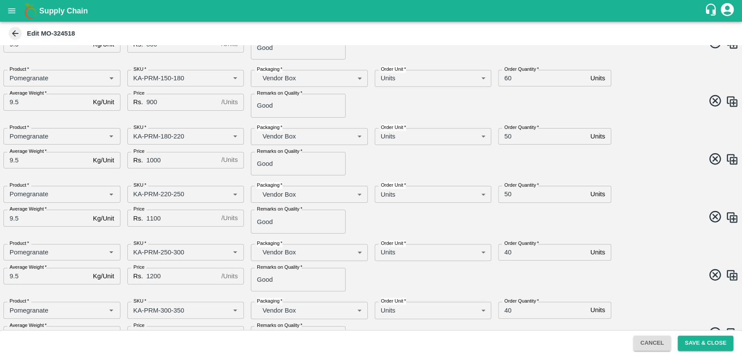
scroll to position [145, 0]
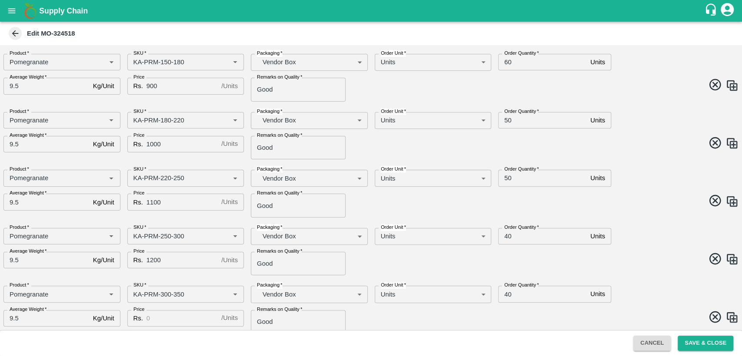
drag, startPoint x: 181, startPoint y: 317, endPoint x: 201, endPoint y: 326, distance: 21.8
click at [181, 317] on input "Price" at bounding box center [181, 318] width 71 height 17
type input "1200"
click at [368, 321] on span at bounding box center [553, 318] width 371 height 17
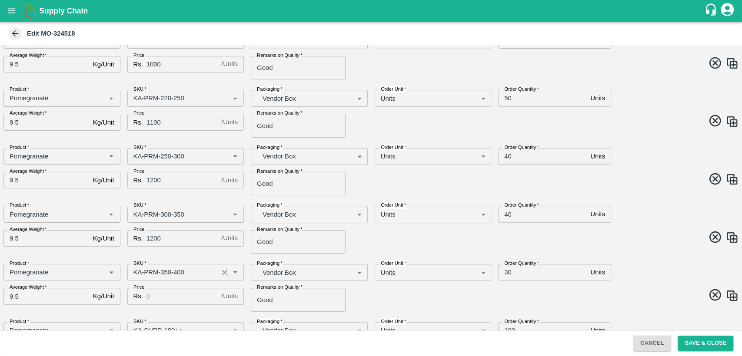
scroll to position [241, 0]
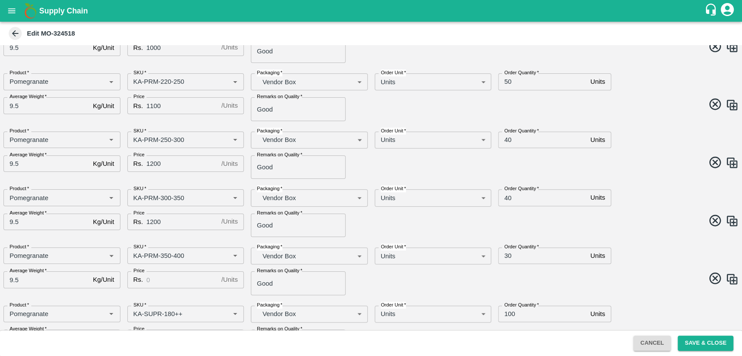
click at [176, 281] on input "Price" at bounding box center [181, 280] width 71 height 17
type input "1400"
click at [461, 285] on span at bounding box center [553, 280] width 371 height 17
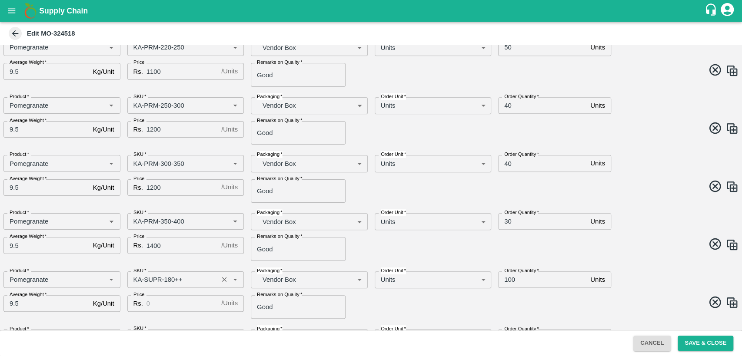
scroll to position [289, 0]
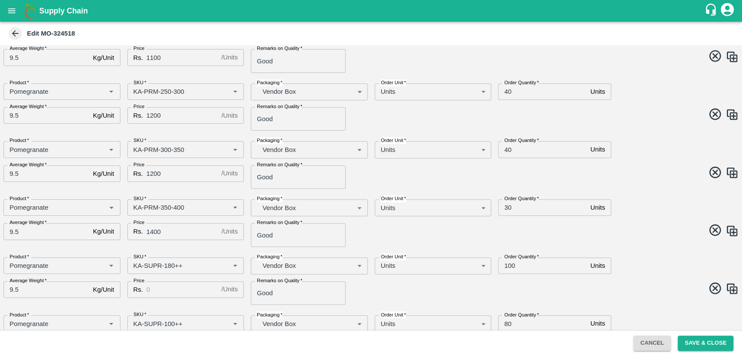
click at [170, 292] on input "Price" at bounding box center [181, 289] width 71 height 17
type input "600"
click at [506, 267] on input "100" at bounding box center [542, 266] width 89 height 17
drag, startPoint x: 506, startPoint y: 267, endPoint x: 502, endPoint y: 271, distance: 5.2
click at [507, 267] on input "100" at bounding box center [542, 266] width 89 height 17
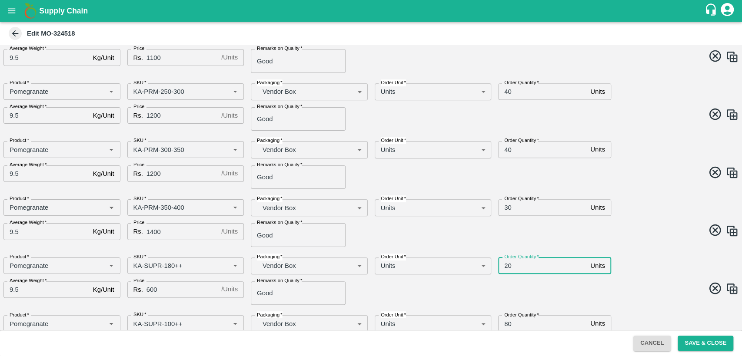
type input "20"
click at [473, 287] on span at bounding box center [553, 289] width 371 height 17
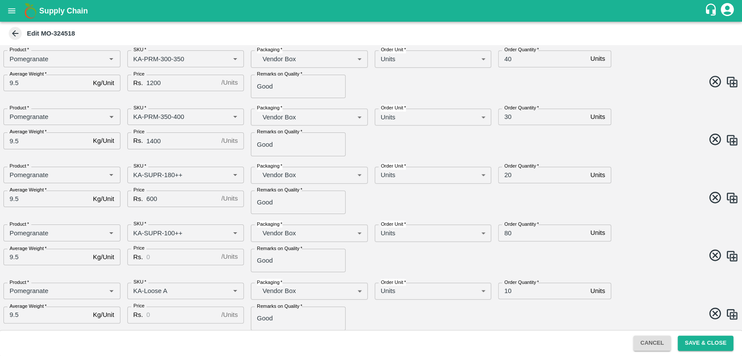
scroll to position [386, 0]
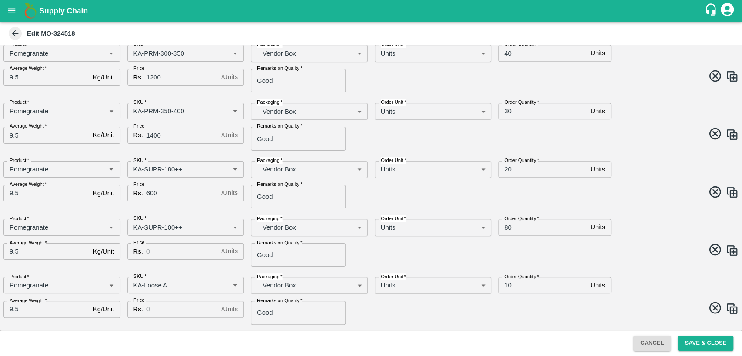
click at [170, 253] on input "Price" at bounding box center [181, 251] width 71 height 17
type input "500"
click at [507, 227] on input "80" at bounding box center [542, 227] width 89 height 17
type input "20"
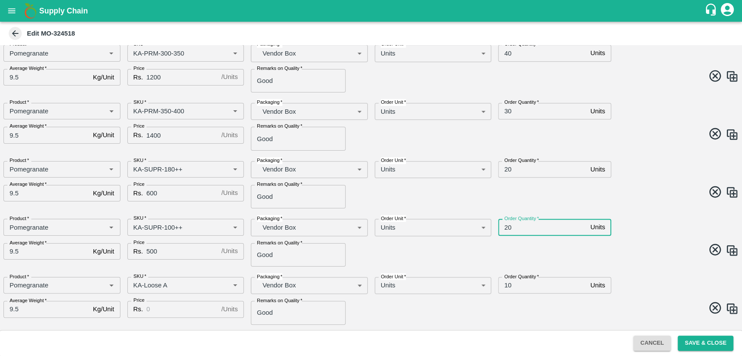
click at [508, 255] on span at bounding box center [553, 251] width 371 height 17
click at [181, 308] on input "Price" at bounding box center [181, 309] width 71 height 17
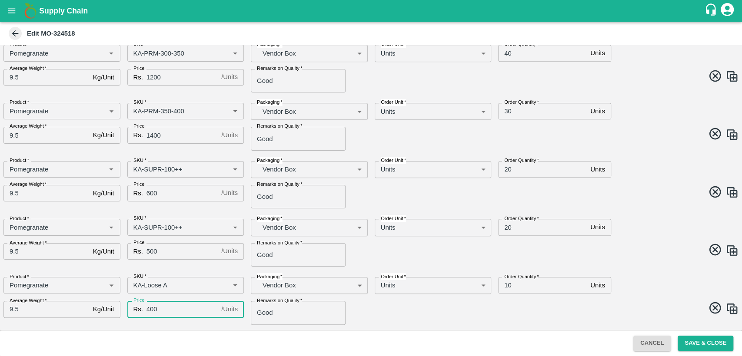
type input "400"
click at [495, 305] on span at bounding box center [553, 309] width 371 height 17
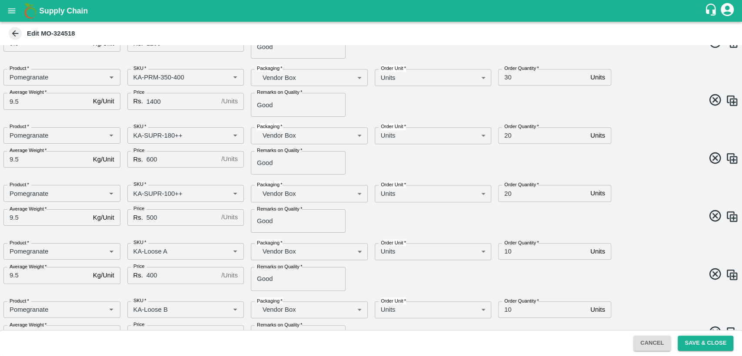
scroll to position [434, 0]
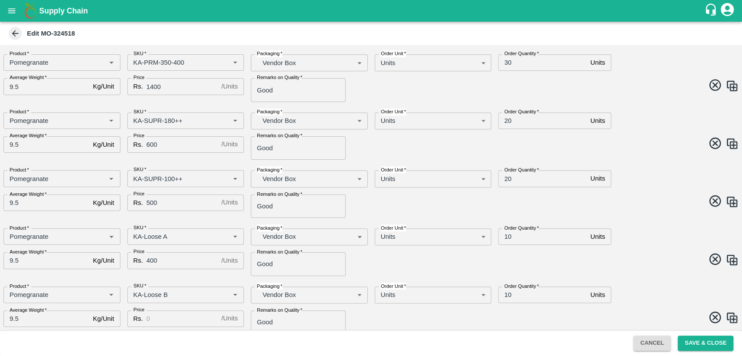
click at [177, 323] on input "Price" at bounding box center [181, 319] width 71 height 17
type input "400"
click at [507, 311] on span at bounding box center [553, 319] width 371 height 17
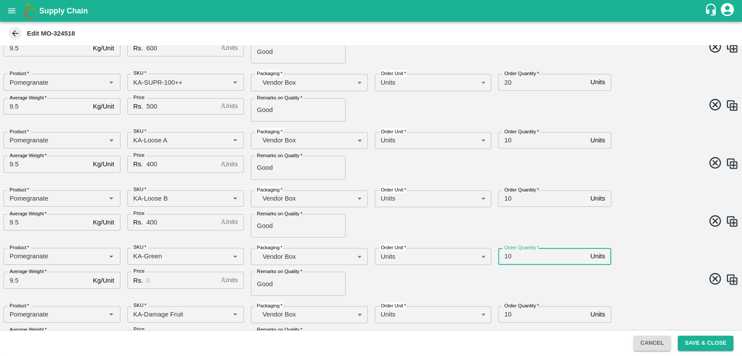
click at [505, 256] on input "10" at bounding box center [542, 256] width 89 height 17
type input "5"
click at [511, 316] on input "10" at bounding box center [542, 314] width 89 height 17
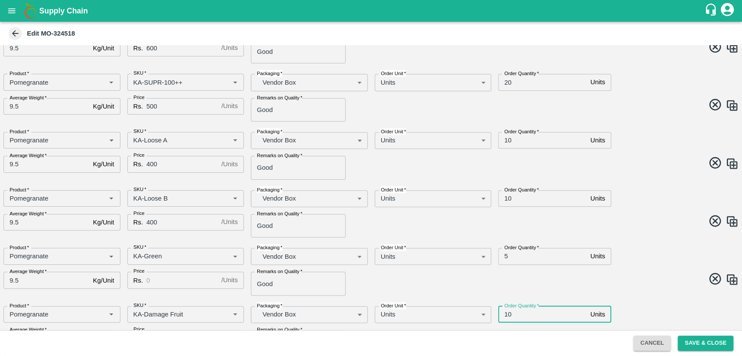
click at [511, 316] on input "10" at bounding box center [542, 314] width 89 height 17
click at [507, 310] on input "10" at bounding box center [542, 314] width 89 height 17
type input "5"
click at [497, 289] on div "Product   * Product   * SKU   * SKU   * Packaging   * Vendor Box BOM/276 Packag…" at bounding box center [368, 268] width 742 height 55
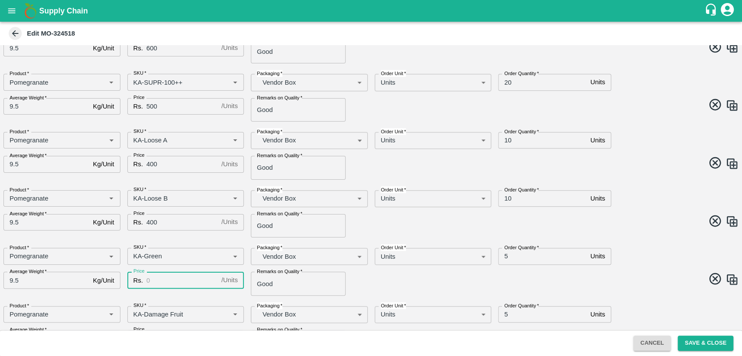
click at [167, 285] on input "Price" at bounding box center [181, 280] width 71 height 17
type input "400"
click at [379, 289] on div "Product   * Product   * SKU   * SKU   * Packaging   * Vendor Box BOM/276 Packag…" at bounding box center [368, 268] width 742 height 55
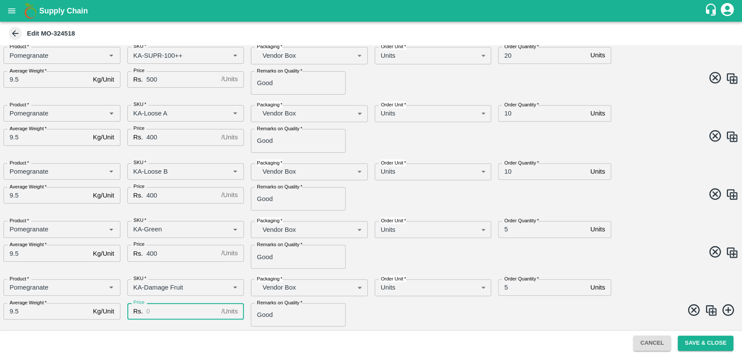
click at [153, 309] on input "Price" at bounding box center [181, 311] width 71 height 17
type input "400"
click at [375, 315] on span at bounding box center [553, 311] width 371 height 17
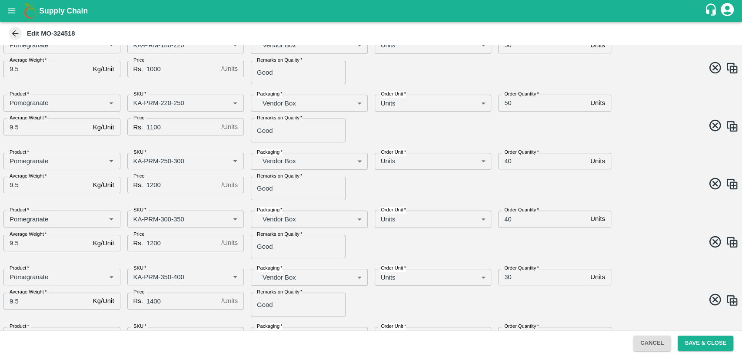
scroll to position [123, 0]
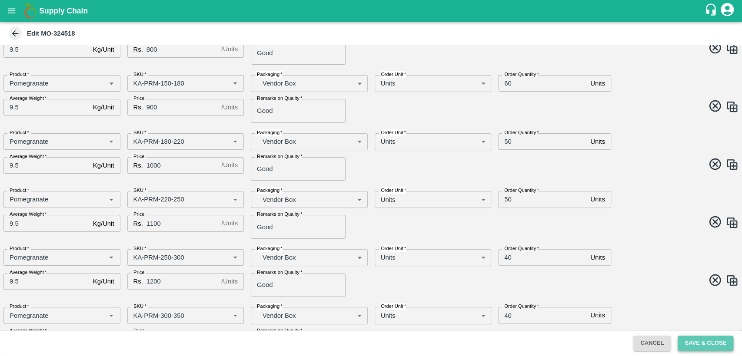
click at [708, 344] on button "Save & Close" at bounding box center [705, 343] width 56 height 15
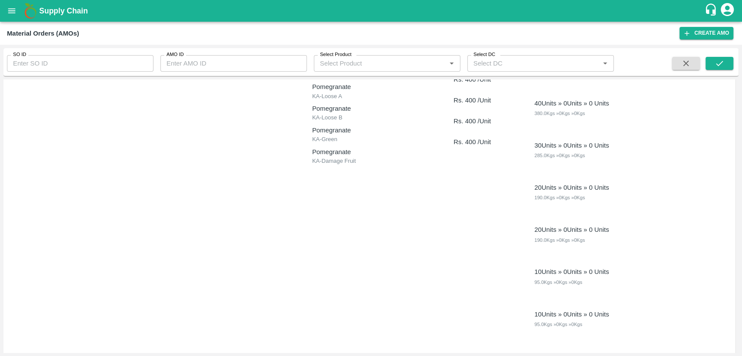
scroll to position [820, 0]
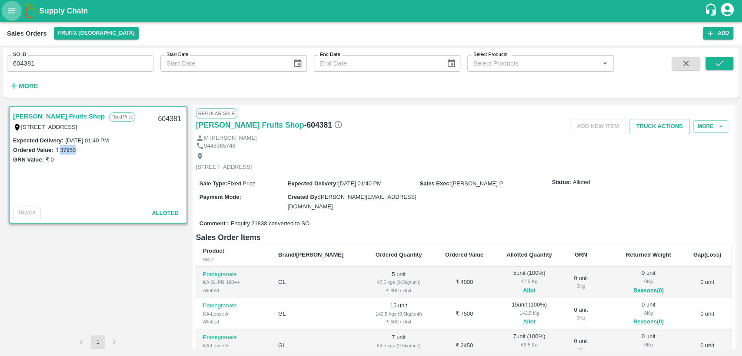
click at [10, 15] on icon "open drawer" at bounding box center [12, 11] width 10 height 10
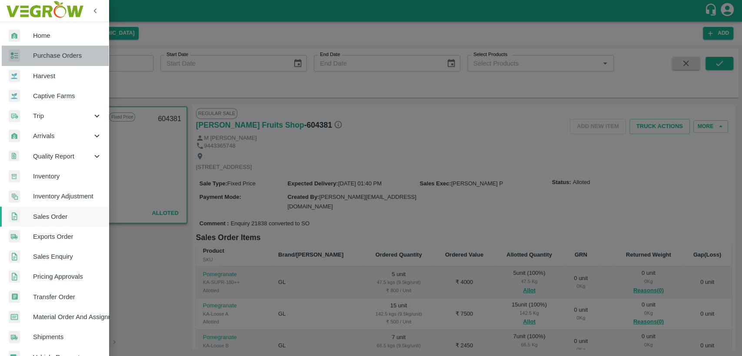
click at [74, 51] on span "Purchase Orders" at bounding box center [67, 56] width 69 height 10
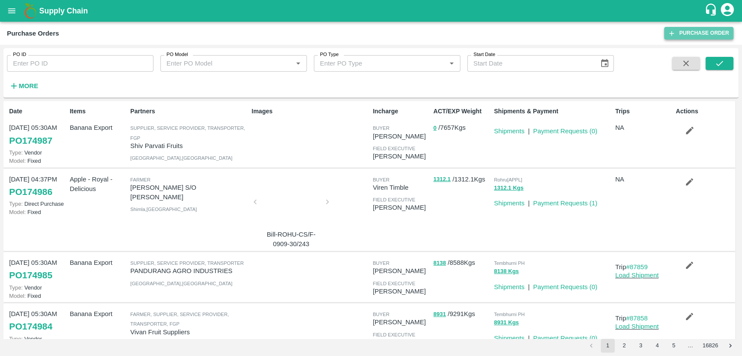
click at [715, 32] on link "Purchase Order" at bounding box center [698, 33] width 69 height 13
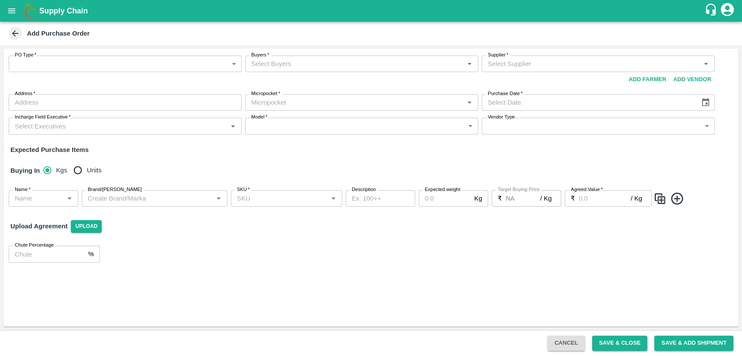
click at [234, 66] on body "Supply Chain Add Purchase Order PO Type   * ​ PO Type Buyers   * Buyers   * Sup…" at bounding box center [371, 178] width 742 height 356
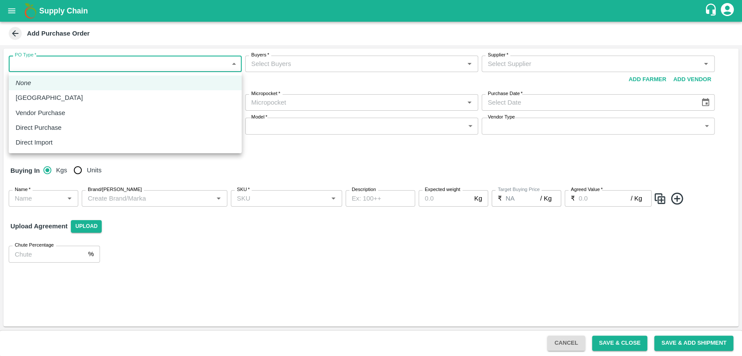
click at [291, 157] on div at bounding box center [371, 178] width 742 height 356
